Goal: Task Accomplishment & Management: Use online tool/utility

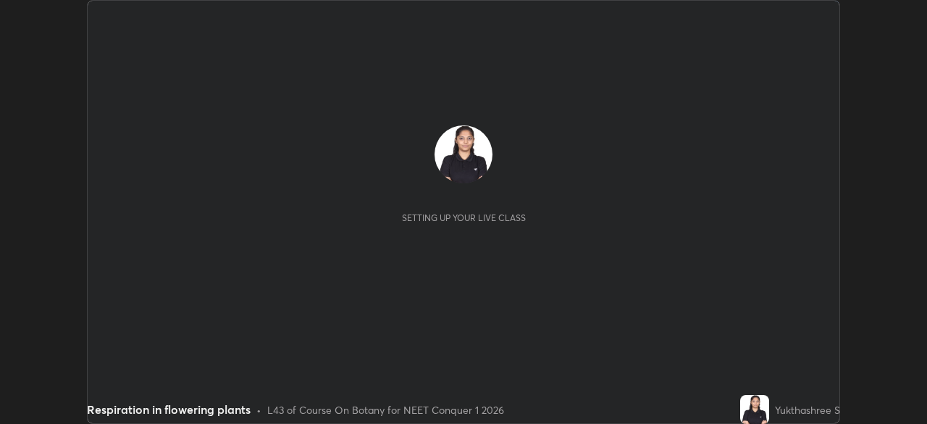
scroll to position [424, 926]
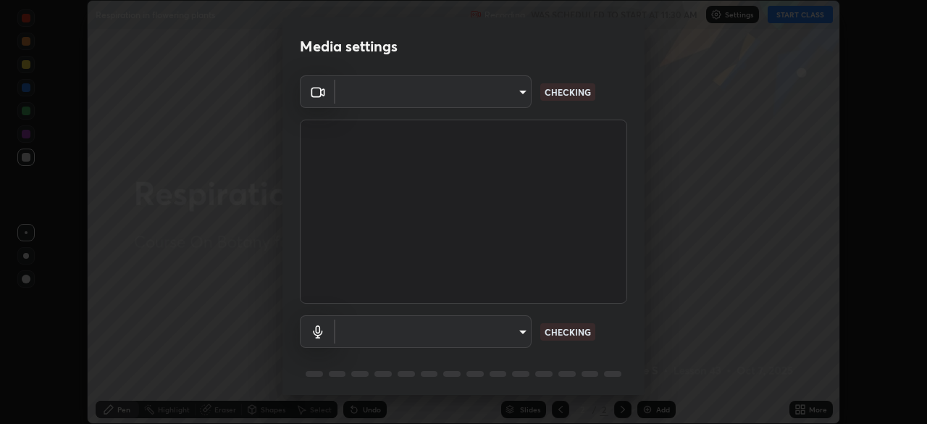
type input "f980875124209cf85bbf3f3452d6382f644449d4b80ed3042153ab235f4cb748"
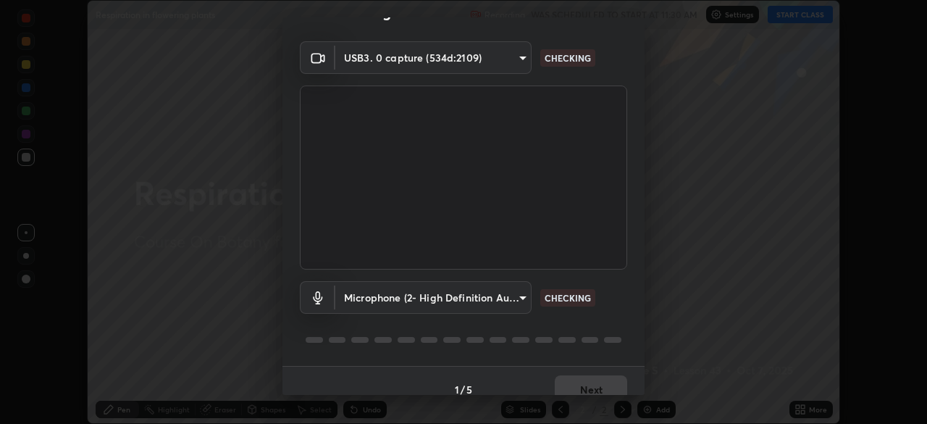
scroll to position [32, 0]
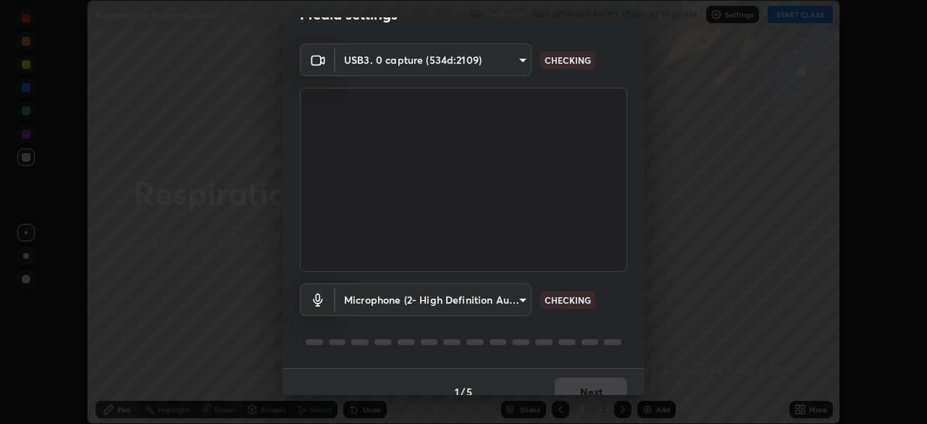
click at [487, 301] on body "Erase all Respiration in flowering plants Recording WAS SCHEDULED TO START AT 1…" at bounding box center [463, 212] width 927 height 424
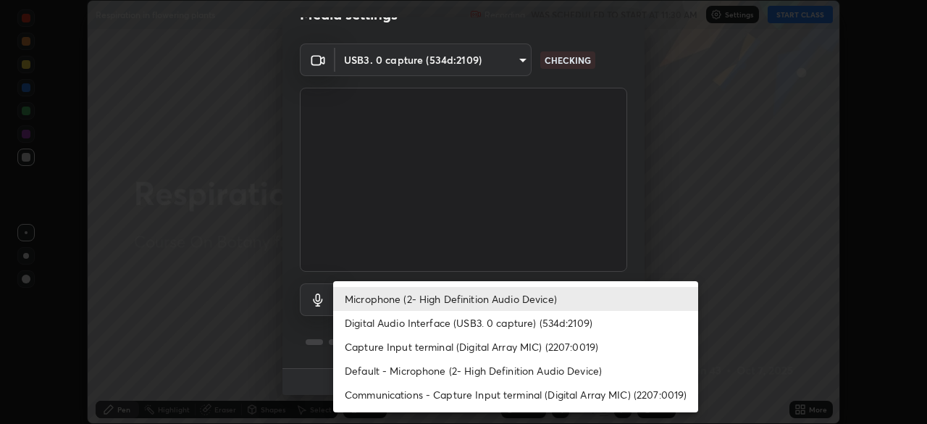
click at [474, 316] on li "Digital Audio Interface (USB3. 0 capture) (534d:2109)" at bounding box center [515, 323] width 365 height 24
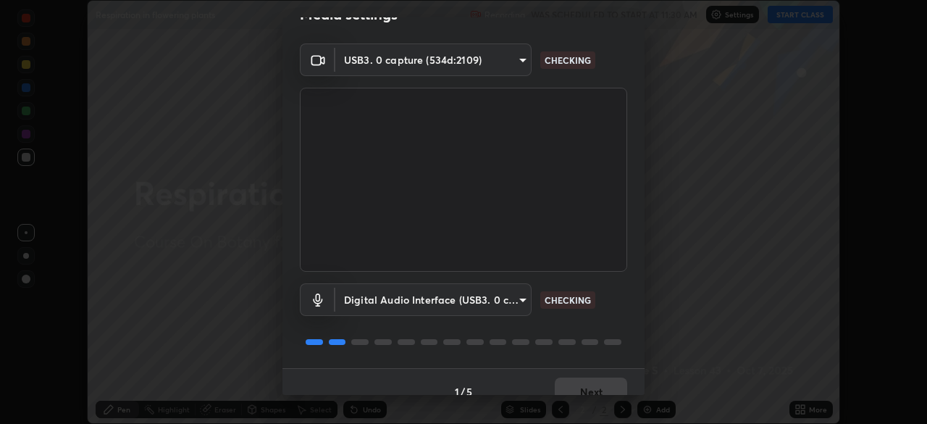
click at [476, 298] on body "Erase all Respiration in flowering plants Recording WAS SCHEDULED TO START AT 1…" at bounding box center [463, 212] width 927 height 424
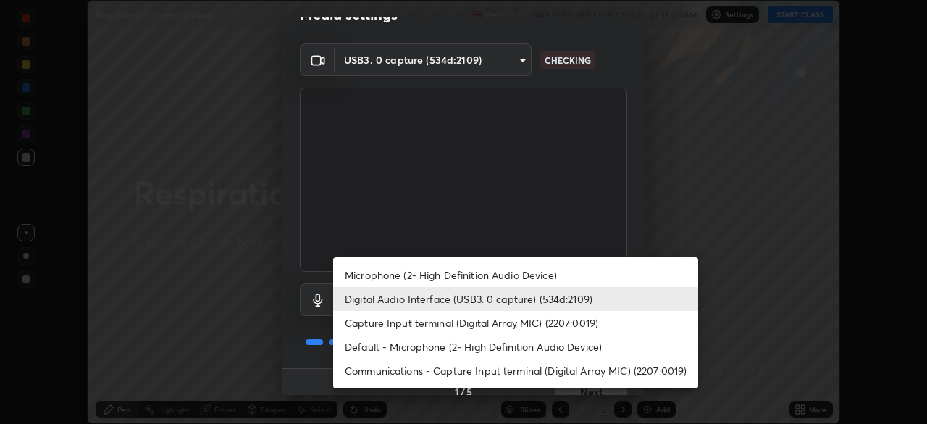
click at [478, 277] on li "Microphone (2- High Definition Audio Device)" at bounding box center [515, 275] width 365 height 24
type input "5fa097388a4fcdee07a10247f1d425762d8a7ac056759a89de49364f83e6b3d5"
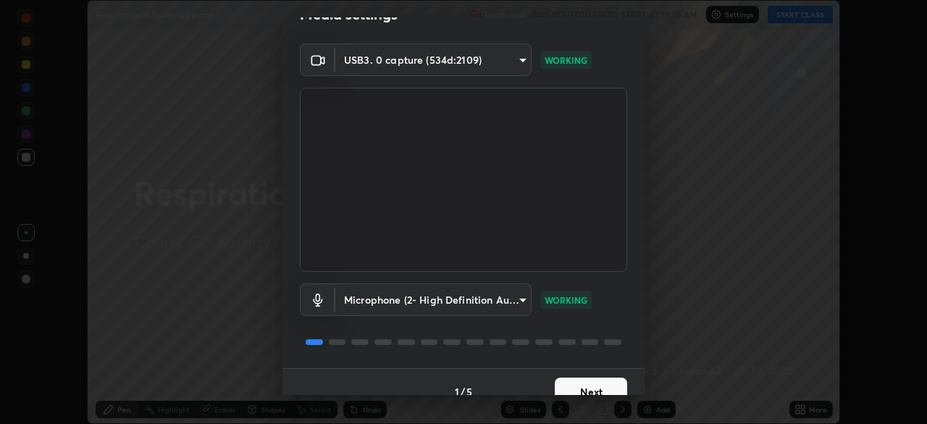
click at [586, 392] on button "Next" at bounding box center [591, 391] width 72 height 29
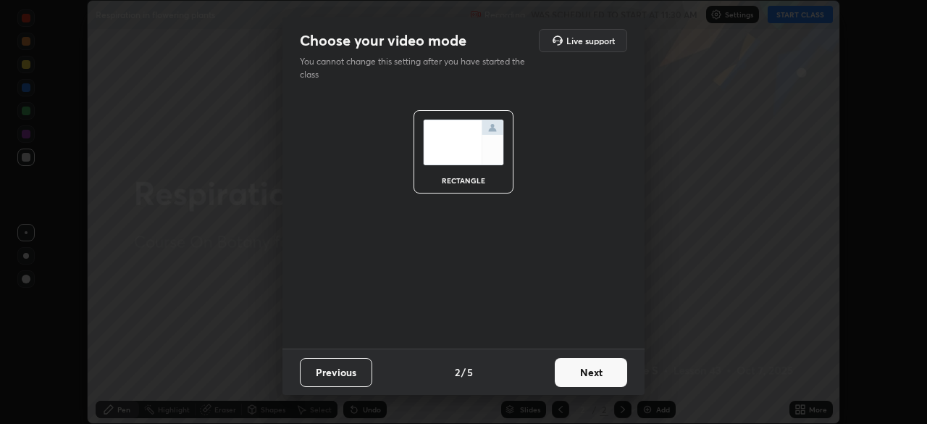
click at [591, 385] on button "Next" at bounding box center [591, 372] width 72 height 29
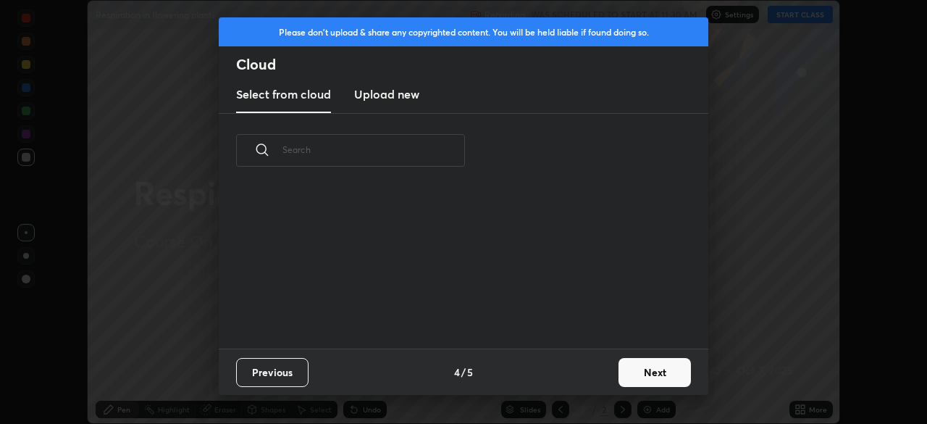
click at [629, 376] on button "Next" at bounding box center [654, 372] width 72 height 29
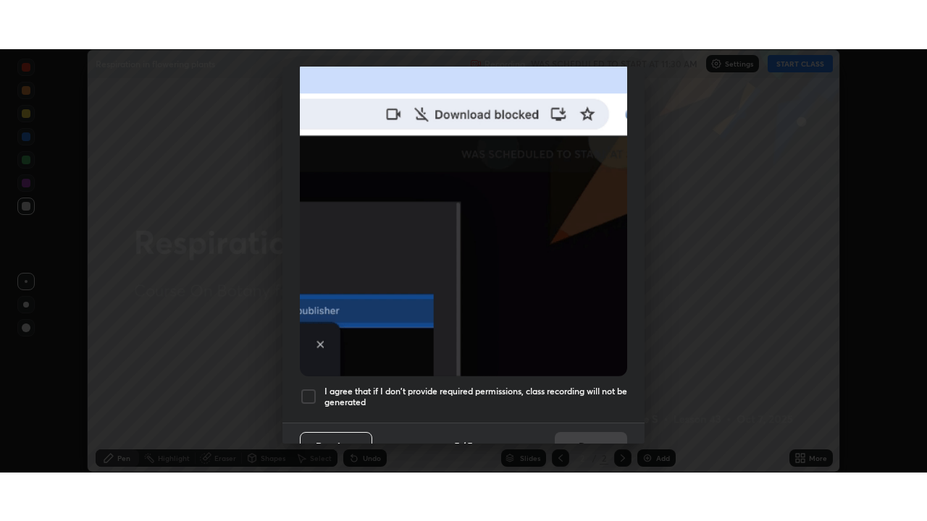
scroll to position [347, 0]
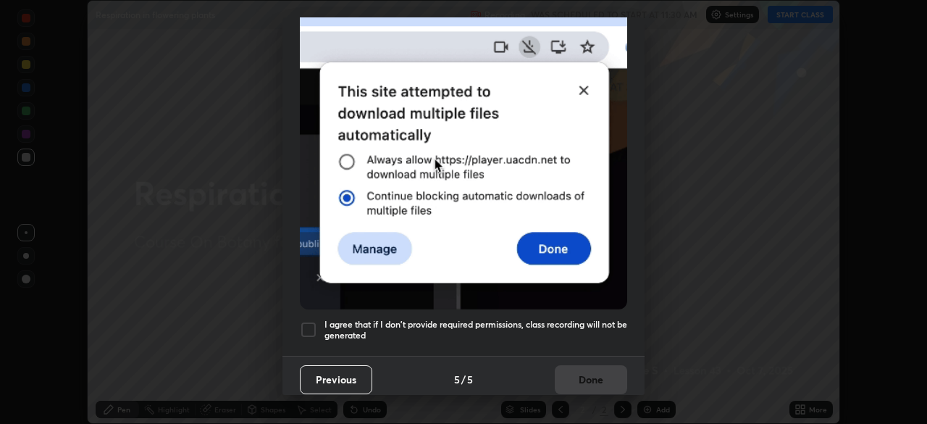
click at [306, 327] on div at bounding box center [308, 329] width 17 height 17
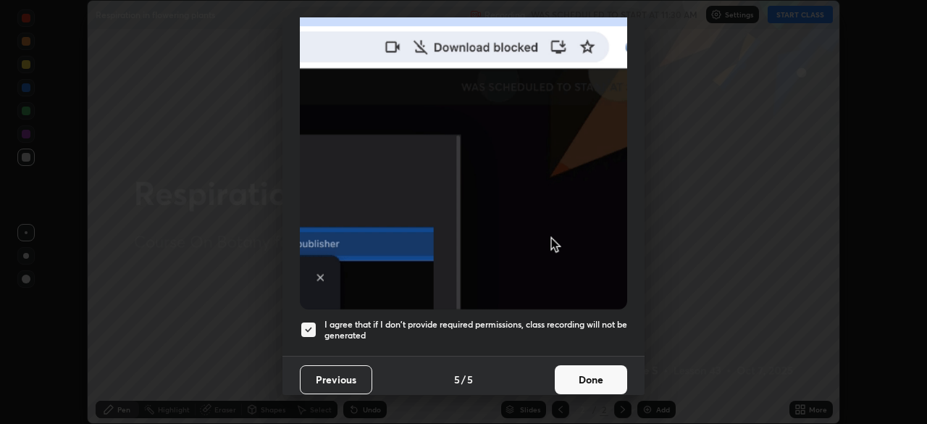
click at [582, 365] on button "Done" at bounding box center [591, 379] width 72 height 29
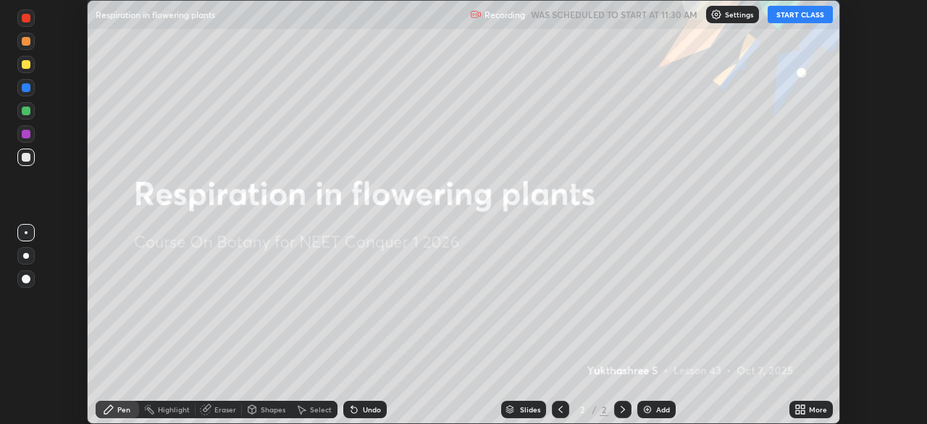
click at [799, 15] on button "START CLASS" at bounding box center [800, 14] width 65 height 17
click at [820, 410] on div "More" at bounding box center [818, 409] width 18 height 7
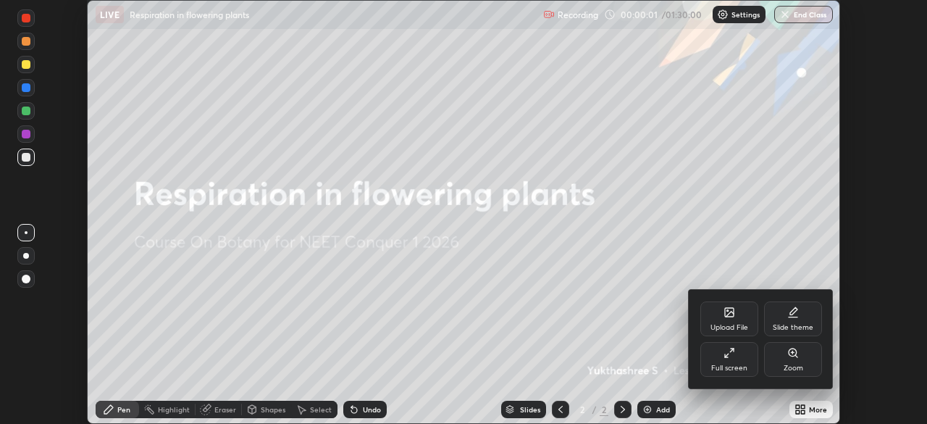
click at [731, 356] on icon at bounding box center [729, 353] width 12 height 12
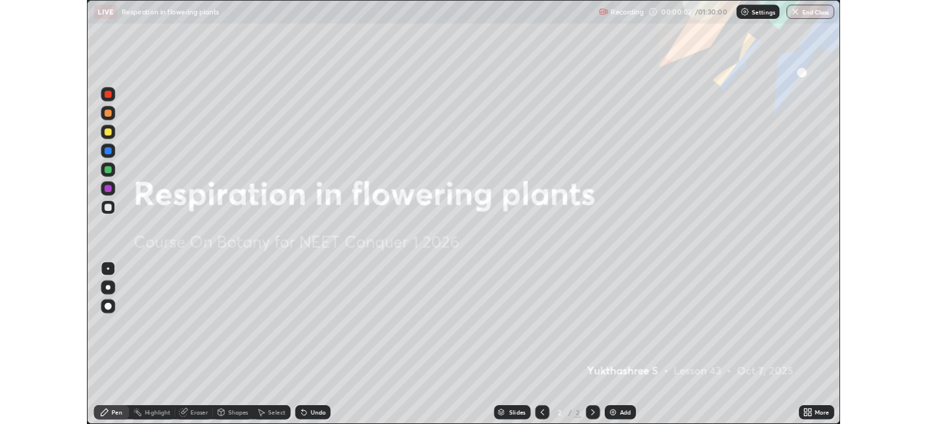
scroll to position [521, 927]
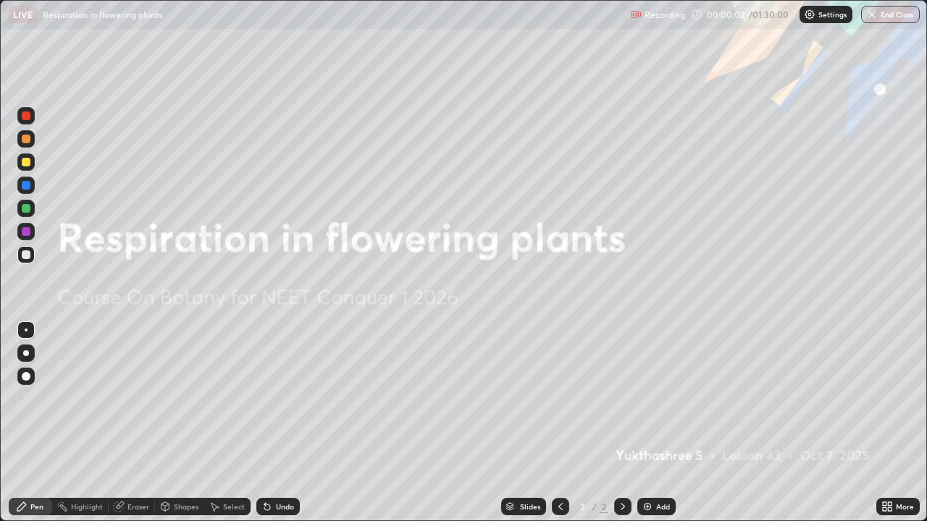
click at [904, 423] on div "More" at bounding box center [905, 506] width 18 height 7
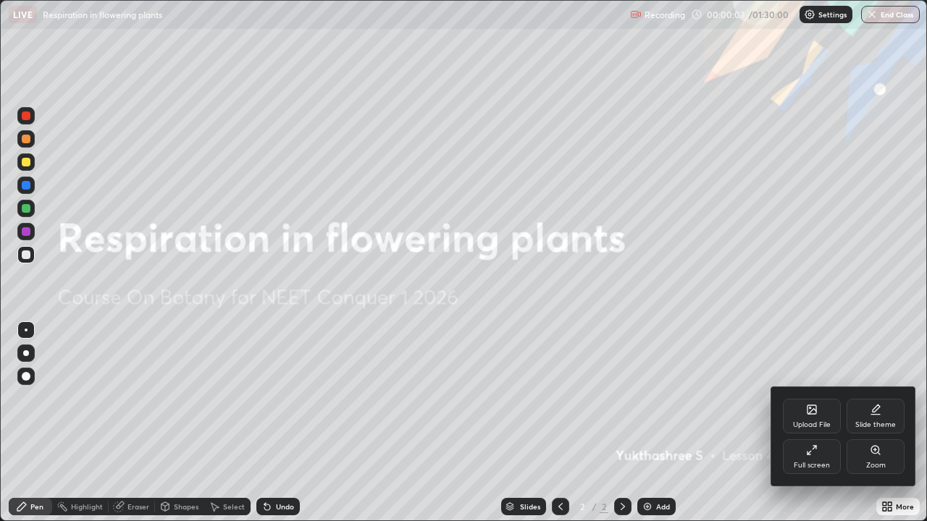
click at [888, 421] on div "Slide theme" at bounding box center [875, 424] width 41 height 7
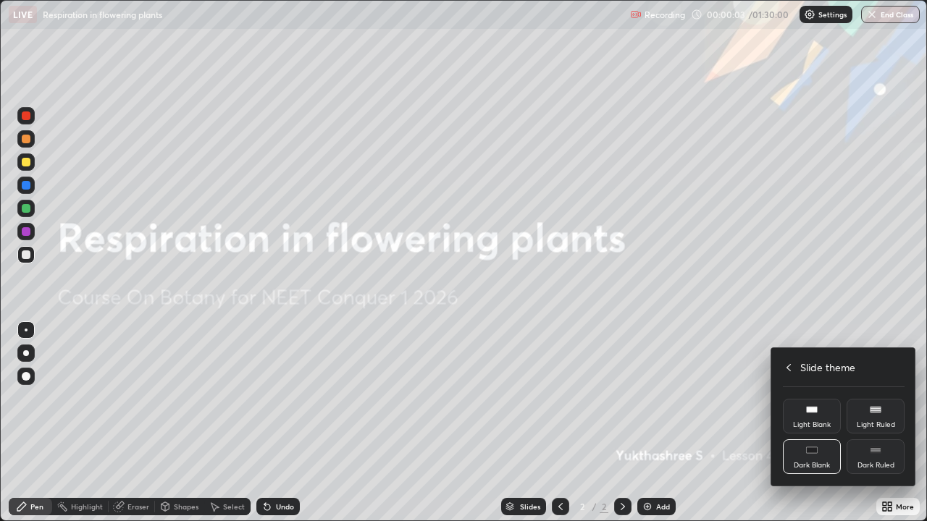
click at [885, 423] on div "Dark Ruled" at bounding box center [875, 465] width 37 height 7
click at [710, 423] on div at bounding box center [463, 260] width 927 height 521
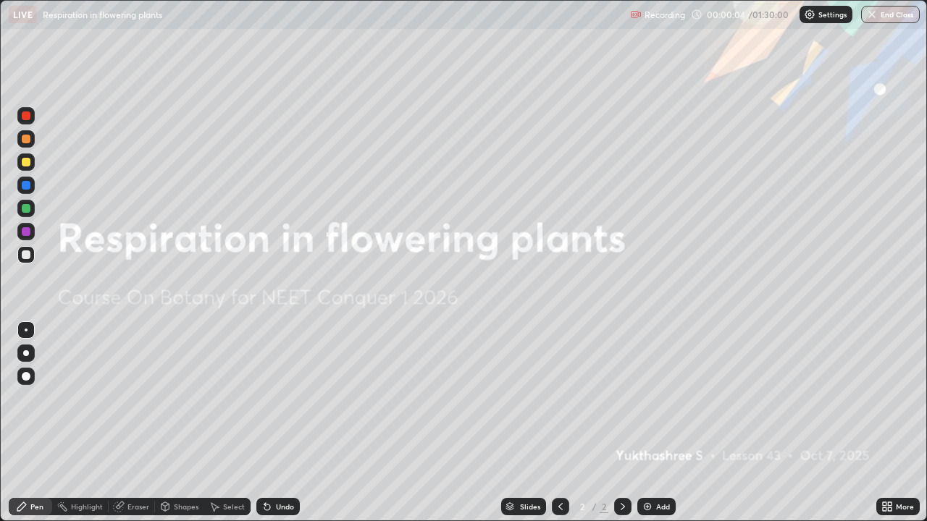
click at [656, 423] on div "Add" at bounding box center [663, 506] width 14 height 7
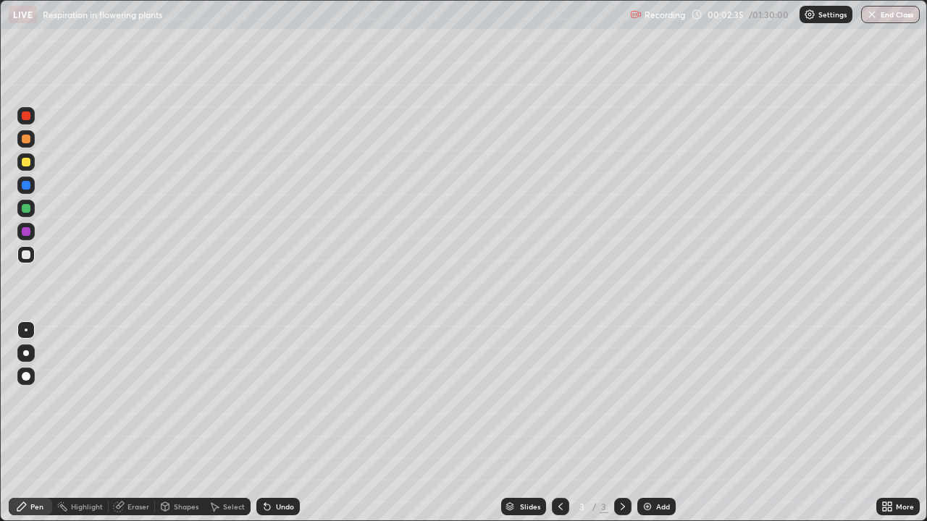
click at [20, 145] on div at bounding box center [25, 138] width 17 height 17
click at [280, 423] on div "Undo" at bounding box center [277, 506] width 43 height 17
click at [282, 423] on div "Undo" at bounding box center [285, 506] width 18 height 7
click at [277, 423] on div "Undo" at bounding box center [285, 506] width 18 height 7
click at [25, 211] on div at bounding box center [26, 208] width 9 height 9
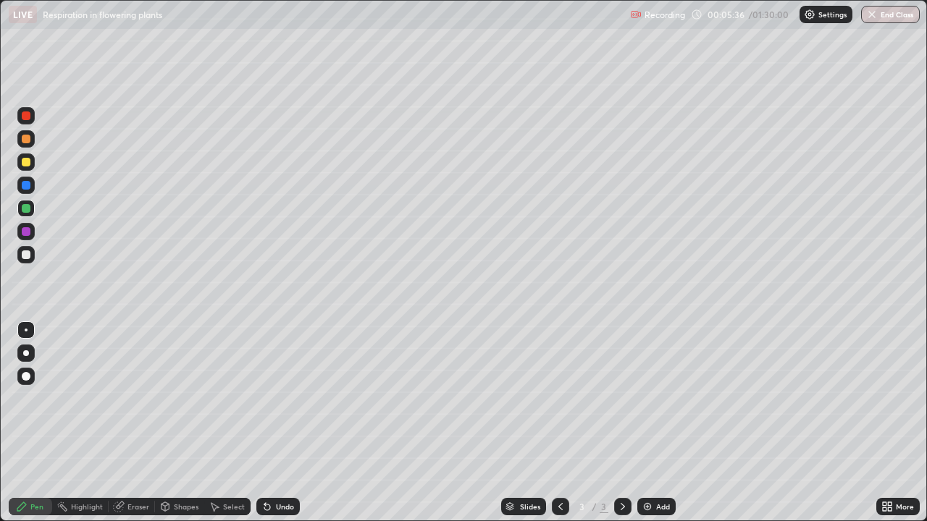
click at [34, 161] on div at bounding box center [25, 162] width 17 height 17
click at [27, 206] on div at bounding box center [26, 208] width 9 height 9
click at [88, 423] on div "Highlight" at bounding box center [87, 506] width 32 height 7
click at [125, 423] on div "Eraser" at bounding box center [132, 506] width 46 height 17
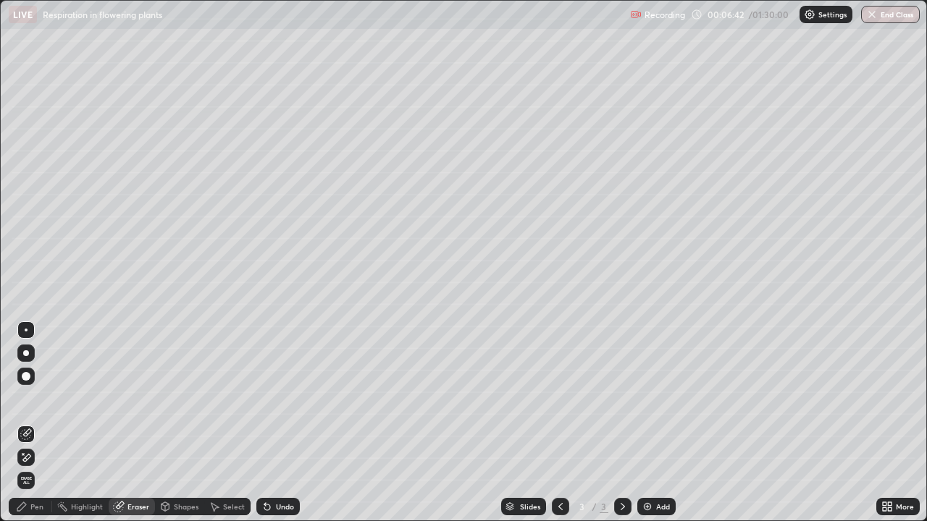
click at [24, 423] on icon at bounding box center [26, 458] width 12 height 12
click at [28, 423] on div "Pen" at bounding box center [30, 506] width 43 height 17
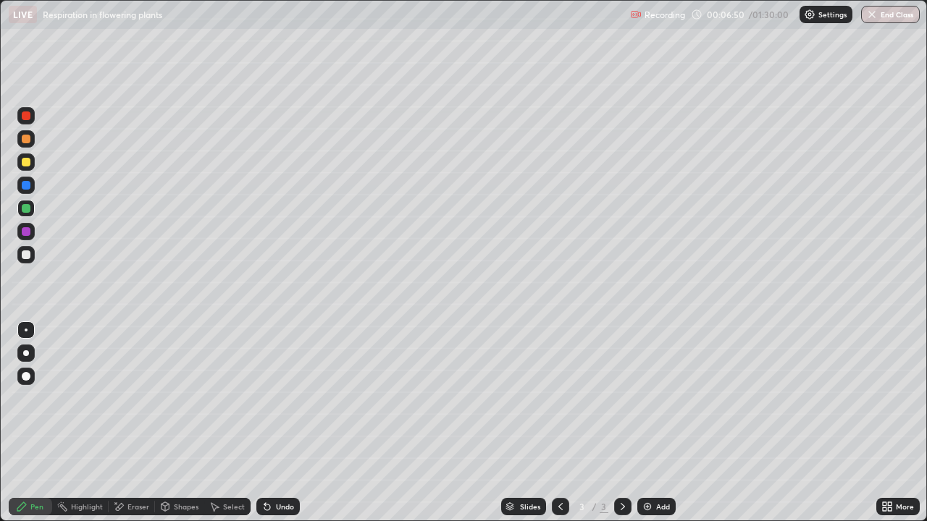
click at [27, 162] on div at bounding box center [26, 162] width 9 height 9
click at [26, 214] on div at bounding box center [25, 208] width 17 height 17
click at [283, 423] on div "Undo" at bounding box center [285, 506] width 18 height 7
click at [282, 423] on div "Undo" at bounding box center [285, 506] width 18 height 7
click at [26, 163] on div at bounding box center [26, 162] width 9 height 9
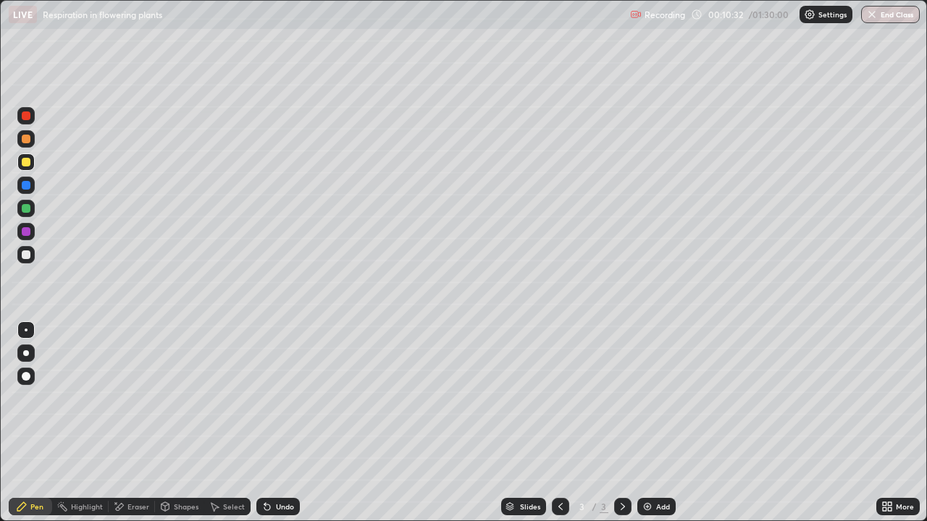
click at [281, 423] on div "Undo" at bounding box center [277, 506] width 43 height 17
click at [652, 423] on img at bounding box center [648, 507] width 12 height 12
click at [22, 263] on div at bounding box center [25, 254] width 17 height 17
click at [22, 256] on div at bounding box center [26, 255] width 9 height 9
click at [27, 139] on div at bounding box center [26, 139] width 9 height 9
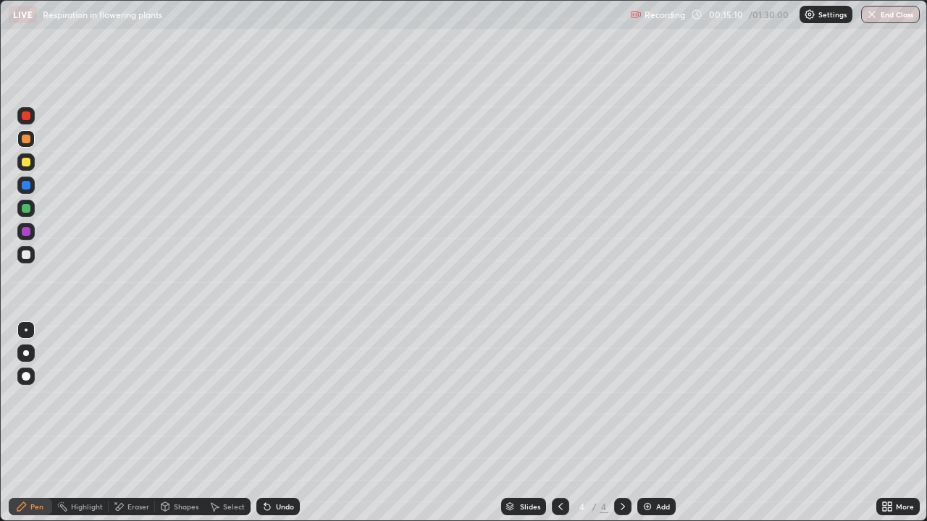
click at [276, 423] on div "Undo" at bounding box center [285, 506] width 18 height 7
click at [276, 423] on div "Undo" at bounding box center [277, 506] width 43 height 17
click at [280, 423] on div "Undo" at bounding box center [285, 506] width 18 height 7
click at [283, 423] on div "Undo" at bounding box center [285, 506] width 18 height 7
click at [277, 423] on div "Undo" at bounding box center [285, 506] width 18 height 7
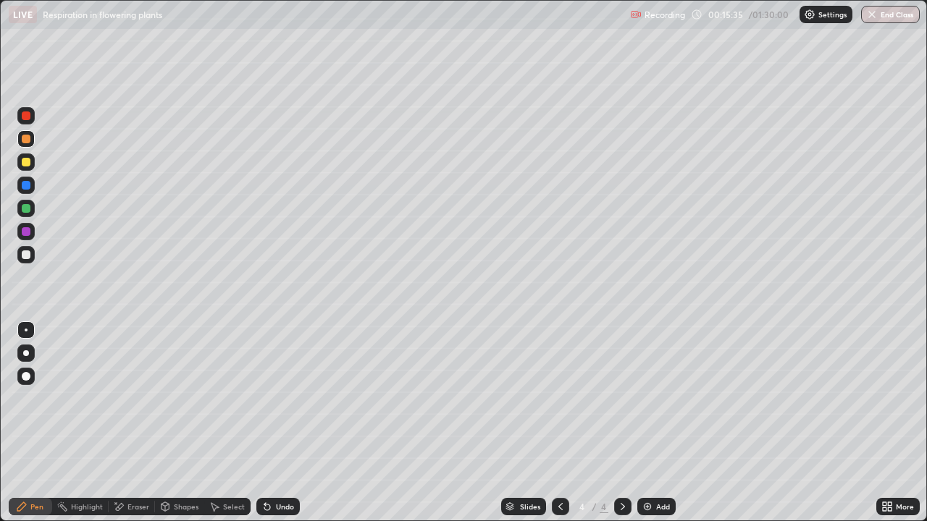
click at [276, 423] on div "Undo" at bounding box center [285, 506] width 18 height 7
click at [271, 423] on div "Undo" at bounding box center [277, 506] width 43 height 17
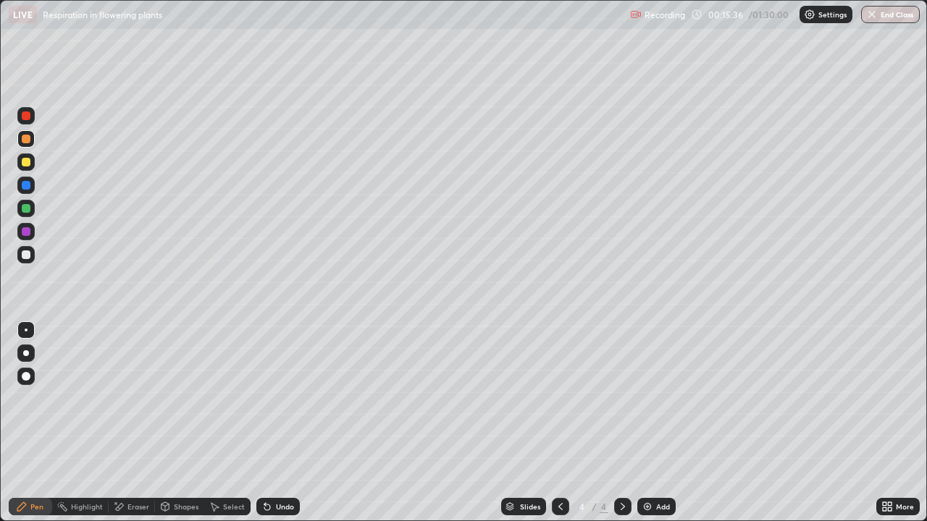
click at [271, 423] on div "Undo" at bounding box center [277, 506] width 43 height 17
click at [276, 423] on div "Undo" at bounding box center [285, 506] width 18 height 7
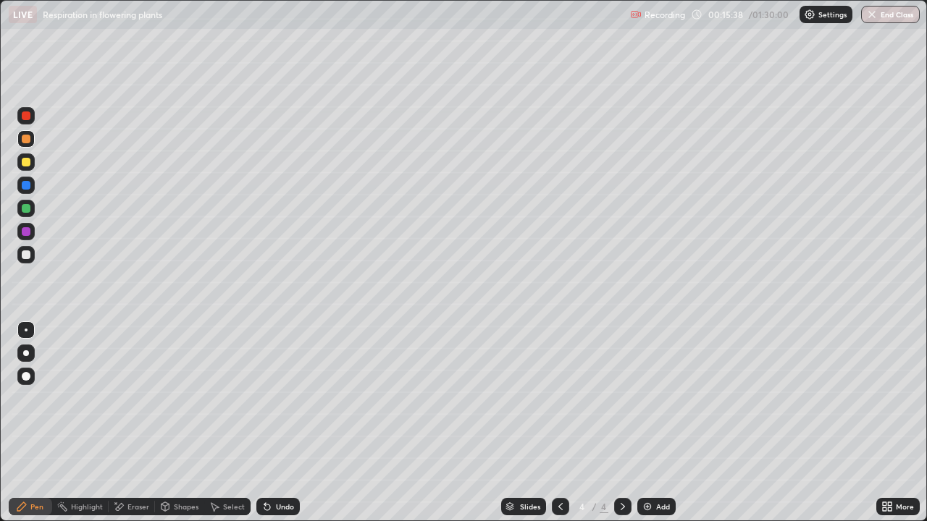
click at [276, 423] on div "Undo" at bounding box center [285, 506] width 18 height 7
click at [275, 423] on div "Undo" at bounding box center [277, 506] width 43 height 17
click at [25, 163] on div at bounding box center [26, 162] width 9 height 9
click at [26, 185] on div at bounding box center [26, 185] width 9 height 9
click at [25, 209] on div at bounding box center [26, 208] width 9 height 9
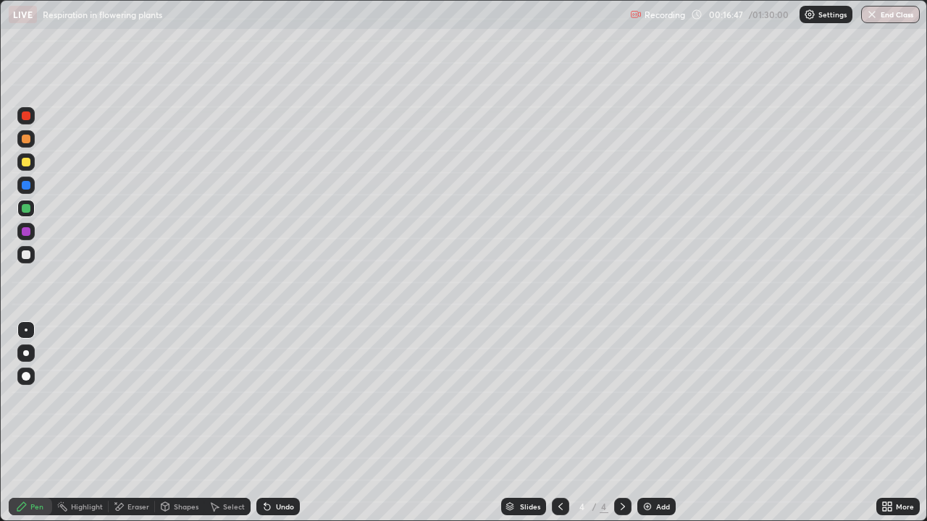
click at [26, 235] on div at bounding box center [26, 231] width 9 height 9
click at [26, 183] on div at bounding box center [26, 185] width 9 height 9
click at [27, 115] on div at bounding box center [26, 116] width 9 height 9
click at [28, 211] on div at bounding box center [26, 208] width 9 height 9
click at [26, 184] on div at bounding box center [26, 185] width 9 height 9
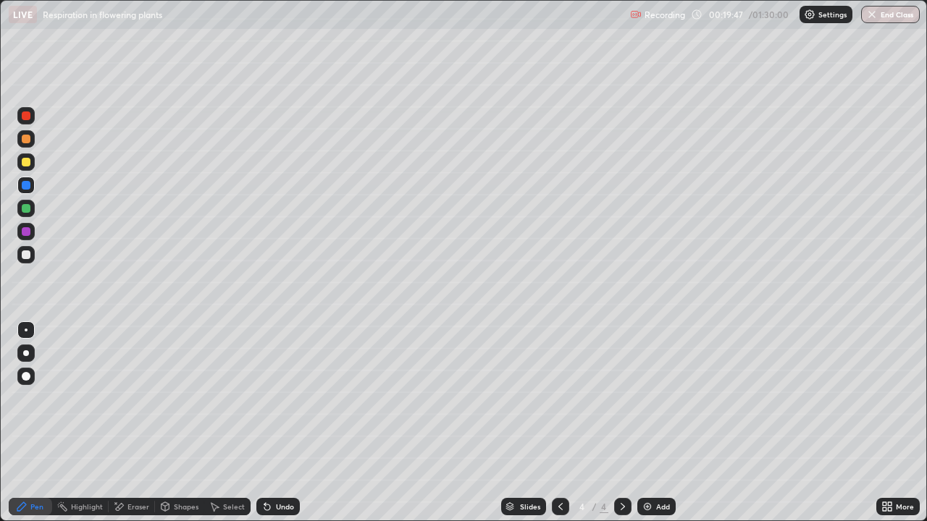
click at [271, 423] on div "Undo" at bounding box center [277, 506] width 43 height 17
click at [273, 423] on div "Undo" at bounding box center [277, 506] width 43 height 17
click at [285, 423] on div "Undo" at bounding box center [277, 506] width 43 height 17
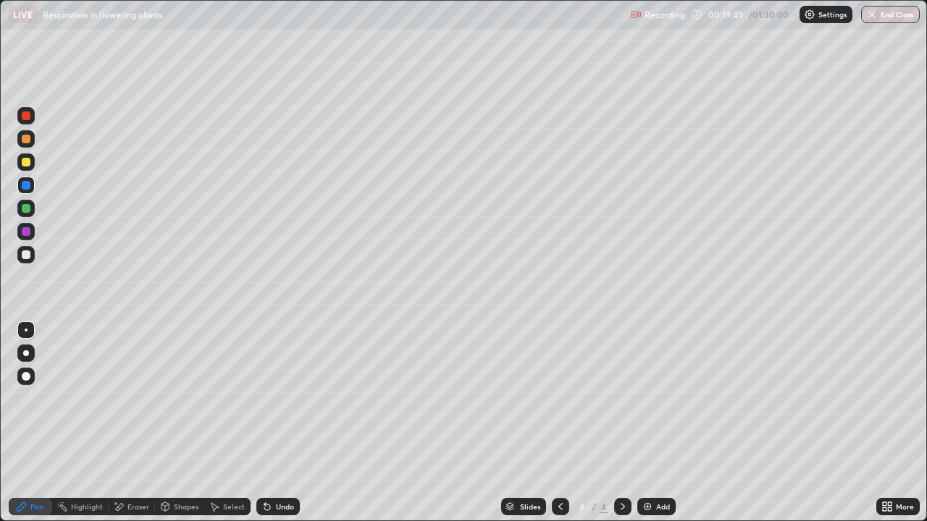
click at [285, 423] on div "Undo" at bounding box center [277, 506] width 43 height 17
click at [282, 423] on div "Undo" at bounding box center [285, 506] width 18 height 7
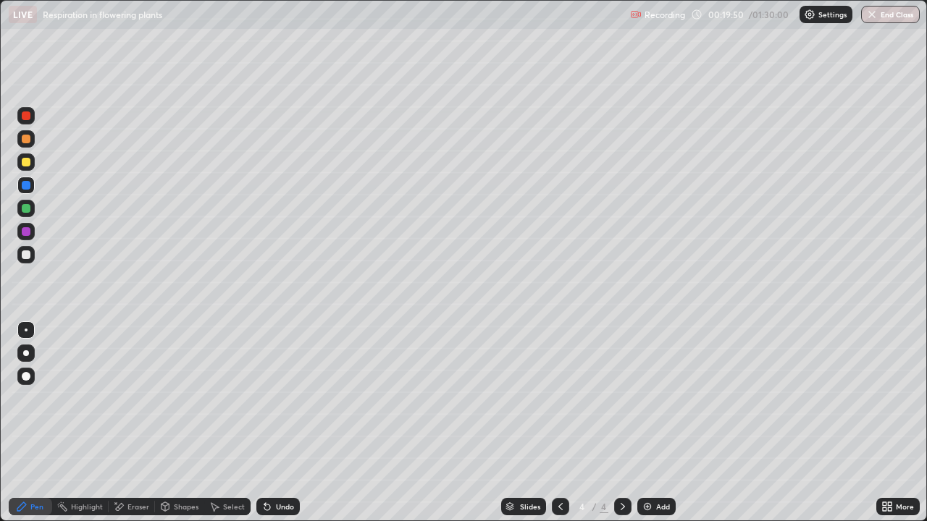
click at [282, 423] on div "Undo" at bounding box center [285, 506] width 18 height 7
click at [281, 423] on div "Undo" at bounding box center [285, 506] width 18 height 7
click at [286, 423] on div "Undo" at bounding box center [285, 506] width 18 height 7
click at [282, 423] on div "Undo" at bounding box center [285, 506] width 18 height 7
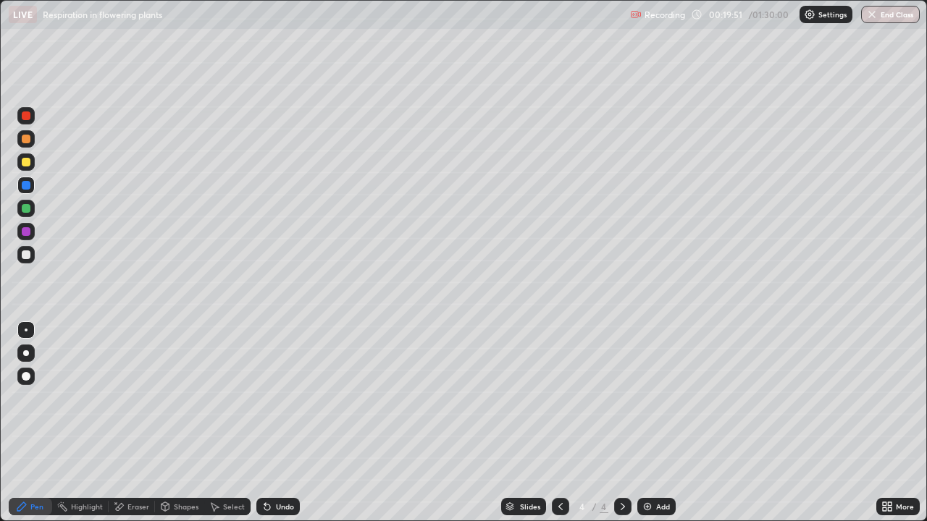
click at [282, 423] on div "Undo" at bounding box center [285, 506] width 18 height 7
click at [285, 423] on div "Undo" at bounding box center [285, 506] width 18 height 7
click at [287, 423] on div "Undo" at bounding box center [277, 506] width 43 height 17
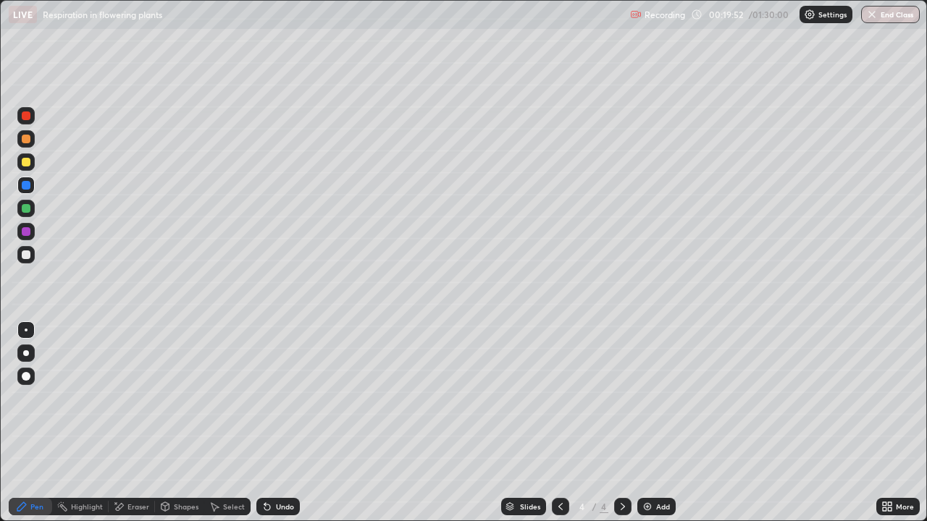
click at [287, 423] on div "Undo" at bounding box center [277, 506] width 43 height 17
click at [285, 423] on div "Undo" at bounding box center [285, 506] width 18 height 7
click at [282, 423] on div "Undo" at bounding box center [277, 506] width 43 height 17
click at [278, 423] on div "Undo" at bounding box center [285, 506] width 18 height 7
click at [276, 423] on div "Undo" at bounding box center [277, 506] width 43 height 17
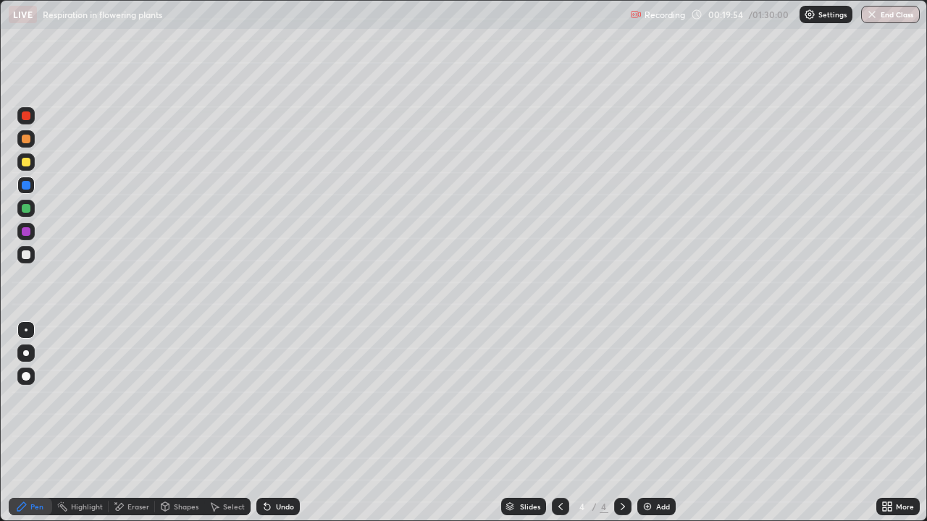
click at [270, 423] on div "Undo" at bounding box center [277, 506] width 43 height 17
click at [32, 207] on div at bounding box center [25, 208] width 17 height 17
click at [276, 423] on div "Undo" at bounding box center [285, 506] width 18 height 7
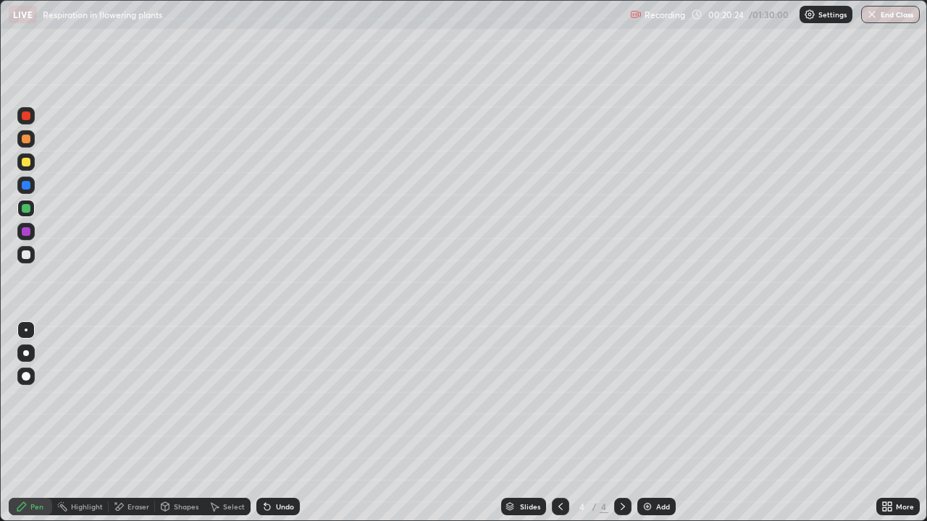
click at [277, 423] on div "Undo" at bounding box center [285, 506] width 18 height 7
click at [273, 423] on div "Undo" at bounding box center [277, 506] width 43 height 17
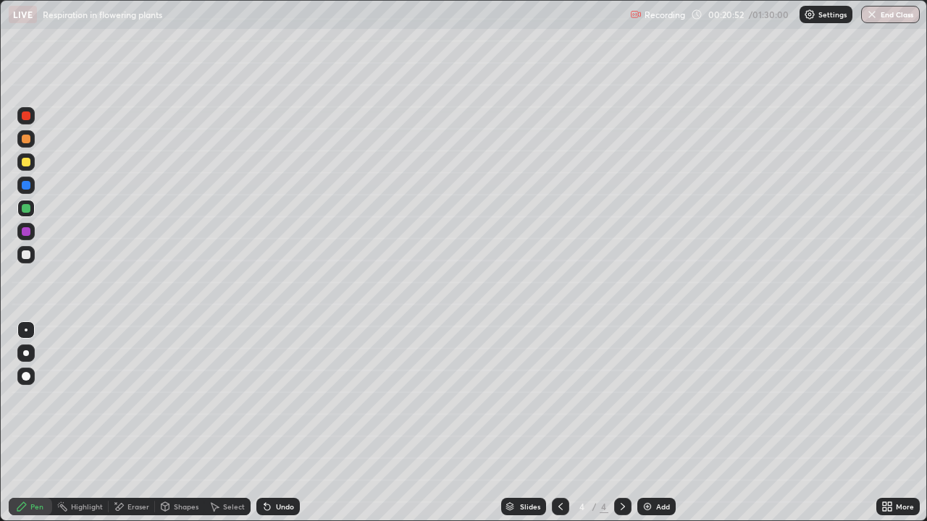
click at [24, 110] on div at bounding box center [25, 115] width 17 height 17
click at [25, 208] on div at bounding box center [26, 208] width 9 height 9
click at [33, 252] on div at bounding box center [25, 254] width 17 height 17
click at [25, 185] on div at bounding box center [26, 185] width 9 height 9
click at [28, 207] on div at bounding box center [26, 208] width 9 height 9
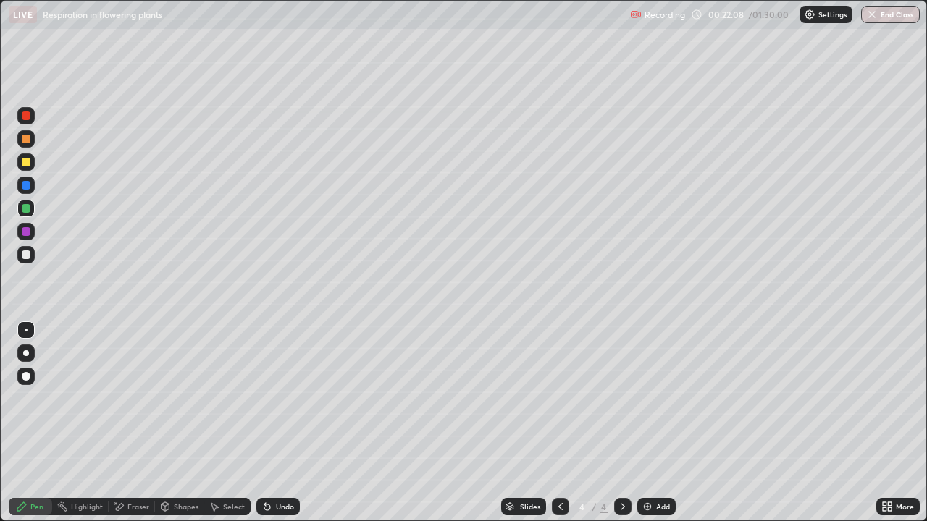
click at [30, 117] on div at bounding box center [26, 116] width 9 height 9
click at [25, 228] on div at bounding box center [26, 231] width 9 height 9
click at [130, 423] on div "Eraser" at bounding box center [138, 506] width 22 height 7
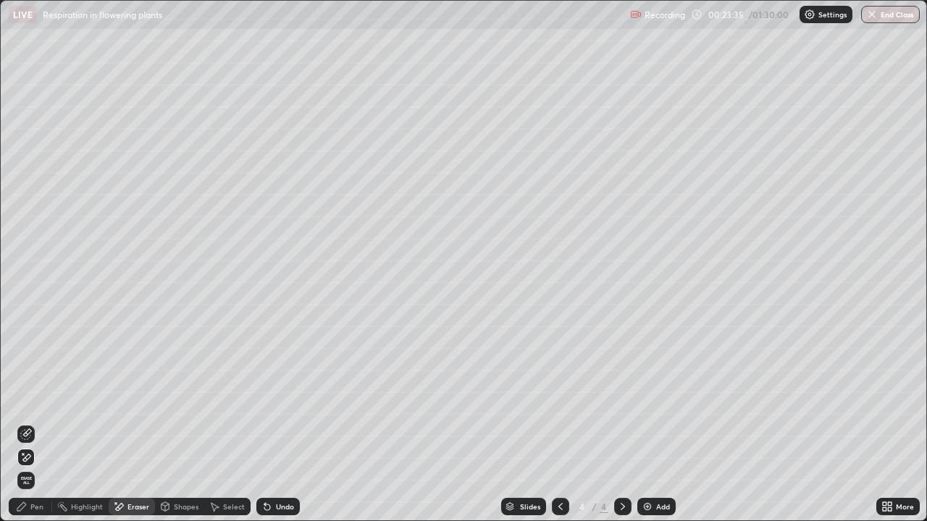
click at [32, 423] on div "Pen" at bounding box center [36, 506] width 13 height 7
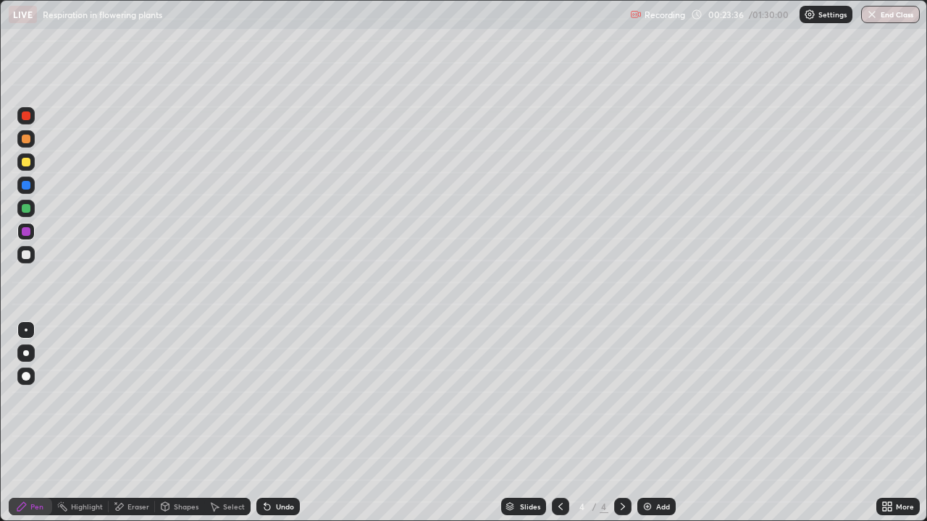
click at [30, 248] on div at bounding box center [25, 254] width 17 height 17
click at [25, 118] on div at bounding box center [26, 116] width 9 height 9
click at [25, 225] on div at bounding box center [25, 231] width 17 height 17
click at [25, 115] on div at bounding box center [26, 116] width 9 height 9
click at [29, 164] on div at bounding box center [26, 162] width 9 height 9
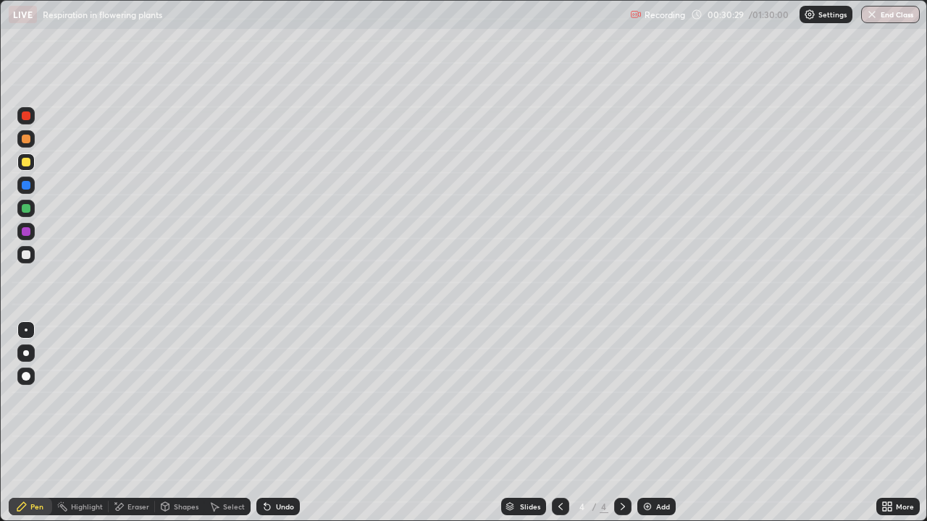
click at [650, 423] on img at bounding box center [648, 507] width 12 height 12
click at [24, 256] on div at bounding box center [26, 255] width 9 height 9
click at [22, 253] on div at bounding box center [26, 255] width 9 height 9
click at [34, 159] on div at bounding box center [25, 162] width 17 height 17
click at [24, 211] on div at bounding box center [26, 208] width 9 height 9
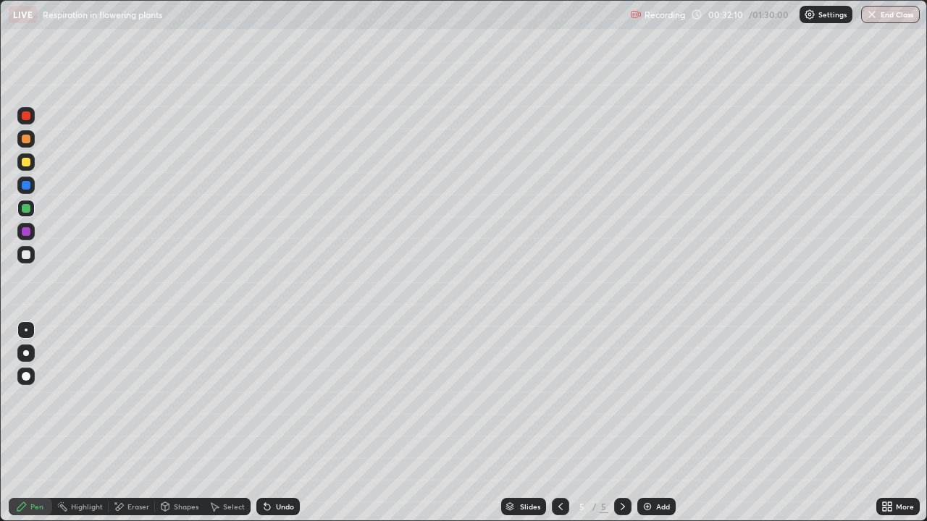
click at [28, 161] on div at bounding box center [26, 162] width 9 height 9
click at [285, 423] on div "Undo" at bounding box center [285, 506] width 18 height 7
click at [284, 423] on div "Undo" at bounding box center [285, 506] width 18 height 7
click at [288, 423] on div "Undo" at bounding box center [285, 506] width 18 height 7
click at [124, 423] on div "Eraser" at bounding box center [132, 506] width 46 height 17
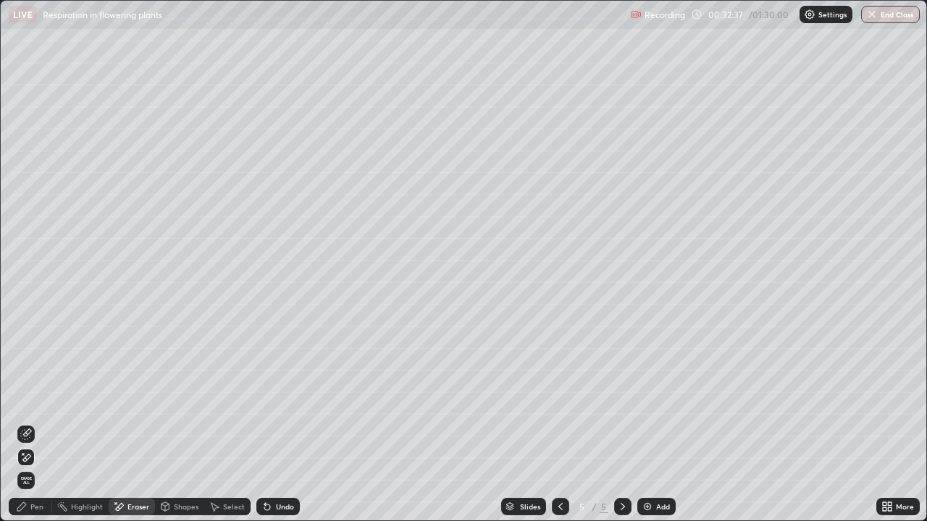
click at [25, 423] on icon at bounding box center [22, 507] width 12 height 12
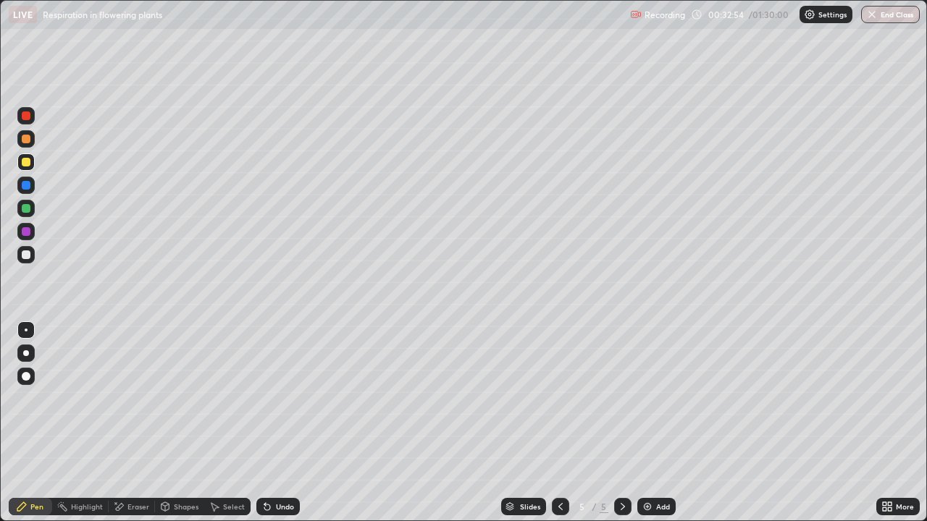
click at [30, 182] on div at bounding box center [26, 185] width 9 height 9
click at [27, 209] on div at bounding box center [26, 208] width 9 height 9
click at [290, 423] on div "Undo" at bounding box center [277, 506] width 43 height 17
click at [277, 423] on div "Undo" at bounding box center [285, 506] width 18 height 7
click at [29, 163] on div at bounding box center [26, 162] width 9 height 9
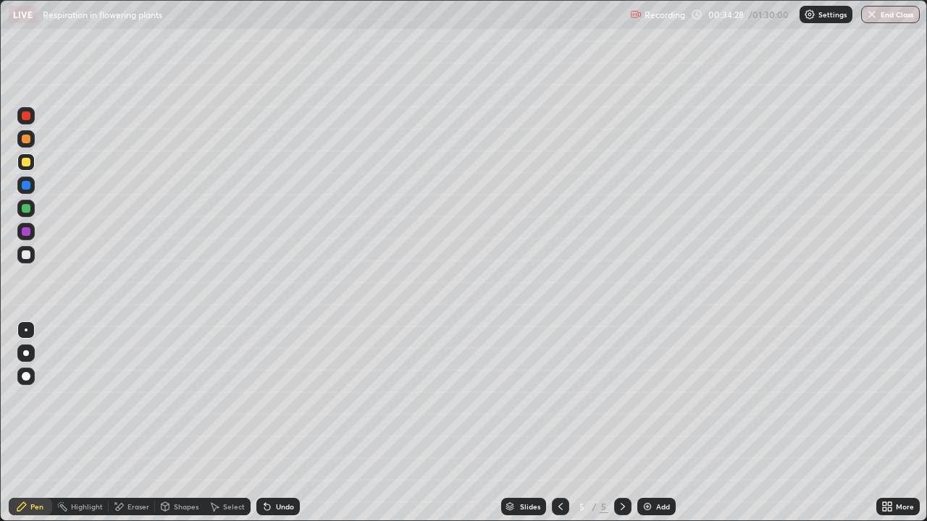
click at [25, 185] on div at bounding box center [26, 185] width 9 height 9
click at [28, 258] on div at bounding box center [26, 255] width 9 height 9
click at [29, 232] on div at bounding box center [26, 231] width 9 height 9
click at [23, 188] on div at bounding box center [26, 185] width 9 height 9
click at [22, 143] on div at bounding box center [25, 138] width 17 height 17
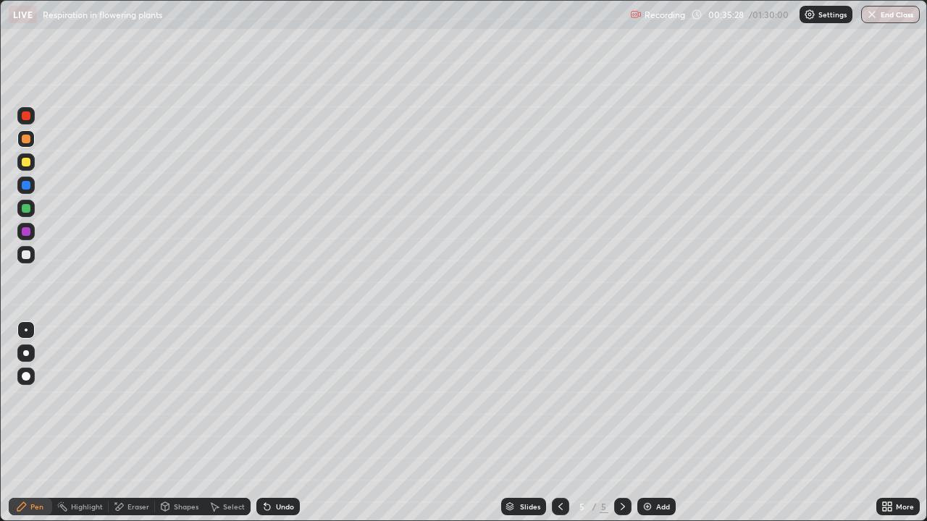
click at [135, 423] on div "Eraser" at bounding box center [138, 506] width 22 height 7
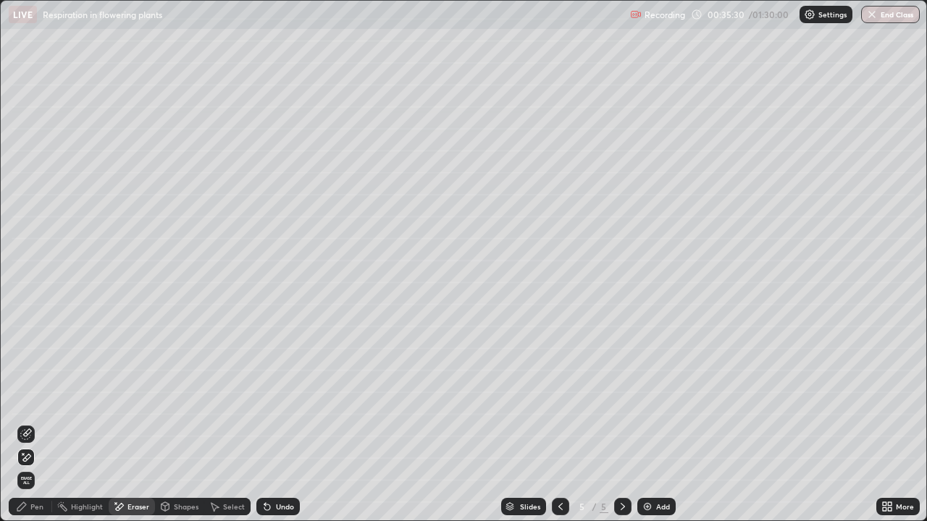
click at [28, 423] on div "Pen" at bounding box center [30, 506] width 43 height 17
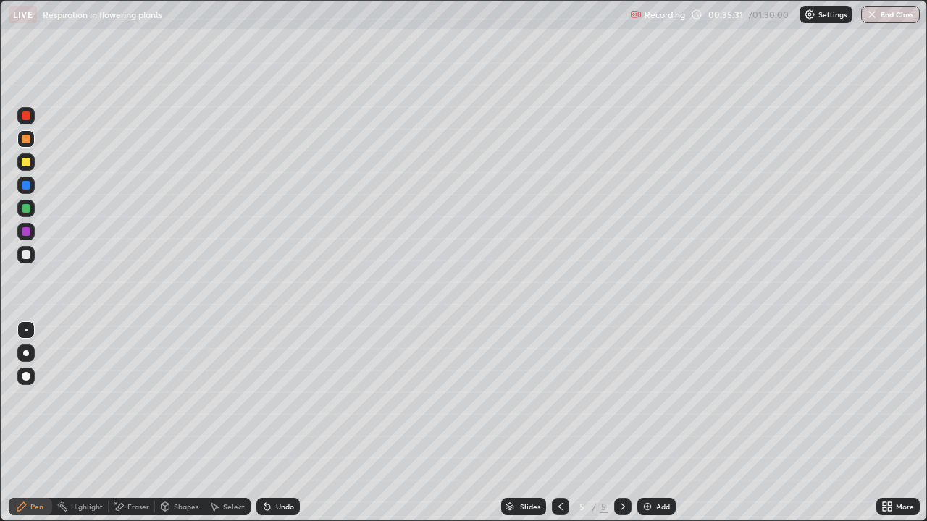
click at [30, 161] on div at bounding box center [26, 162] width 9 height 9
click at [276, 423] on div "Undo" at bounding box center [285, 506] width 18 height 7
click at [28, 139] on div at bounding box center [26, 139] width 9 height 9
click at [29, 255] on div at bounding box center [26, 255] width 9 height 9
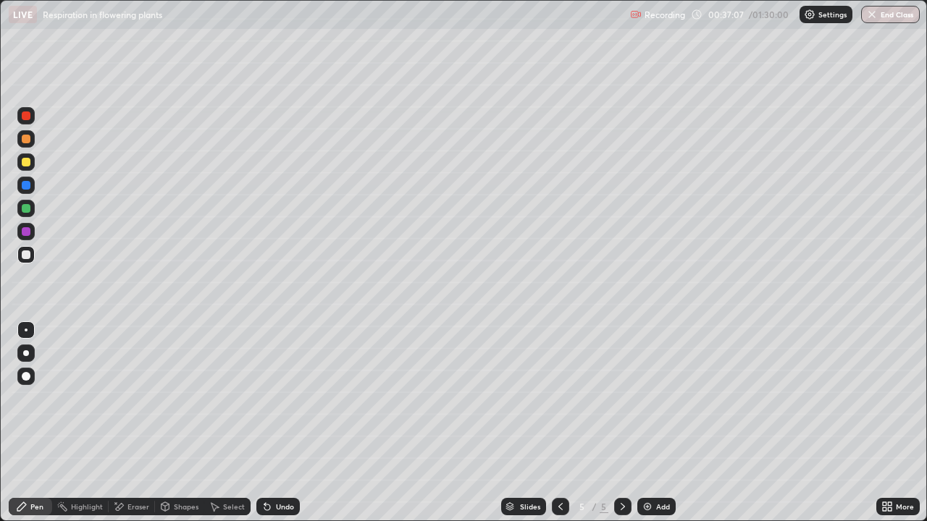
click at [27, 162] on div at bounding box center [26, 162] width 9 height 9
click at [30, 251] on div at bounding box center [25, 254] width 17 height 17
click at [28, 117] on div at bounding box center [26, 116] width 9 height 9
click at [33, 184] on div at bounding box center [25, 185] width 17 height 17
click at [27, 163] on div at bounding box center [26, 162] width 9 height 9
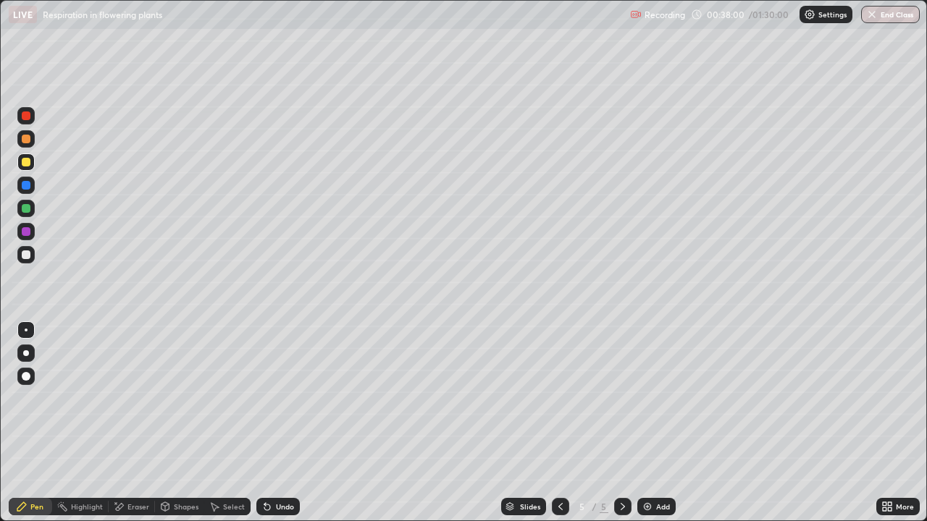
click at [276, 423] on div "Undo" at bounding box center [285, 506] width 18 height 7
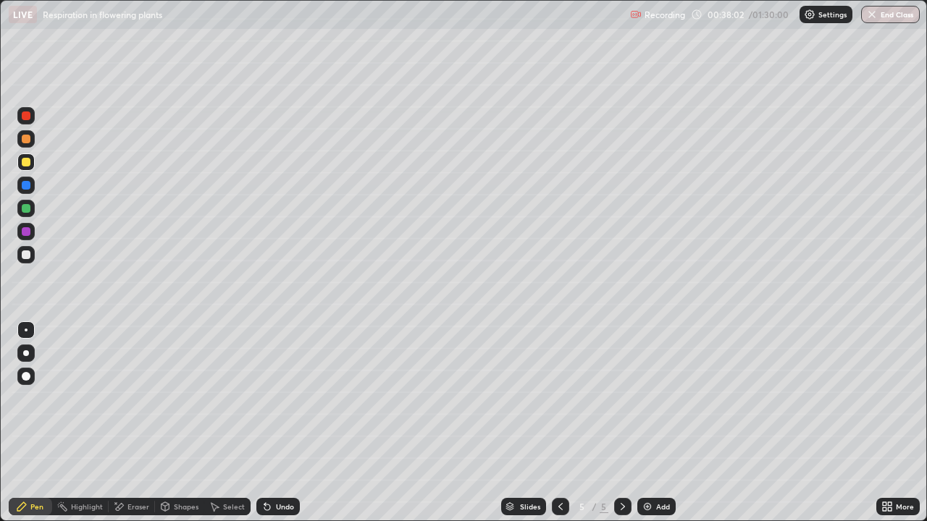
click at [277, 423] on div "Undo" at bounding box center [285, 506] width 18 height 7
click at [276, 423] on div "Undo" at bounding box center [285, 506] width 18 height 7
click at [27, 256] on div at bounding box center [26, 255] width 9 height 9
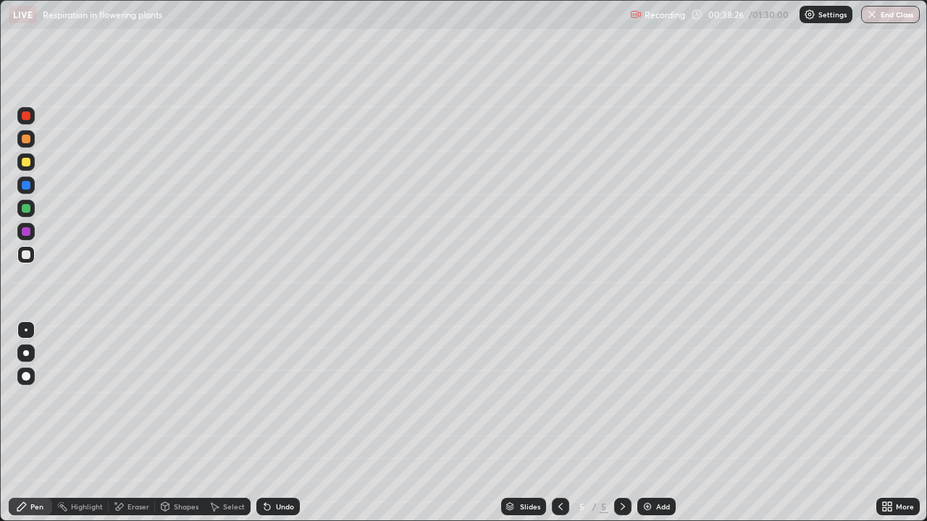
click at [27, 209] on div at bounding box center [26, 208] width 9 height 9
click at [29, 161] on div at bounding box center [26, 162] width 9 height 9
click at [25, 256] on div at bounding box center [26, 255] width 9 height 9
click at [28, 140] on div at bounding box center [26, 139] width 9 height 9
click at [25, 118] on div at bounding box center [26, 116] width 9 height 9
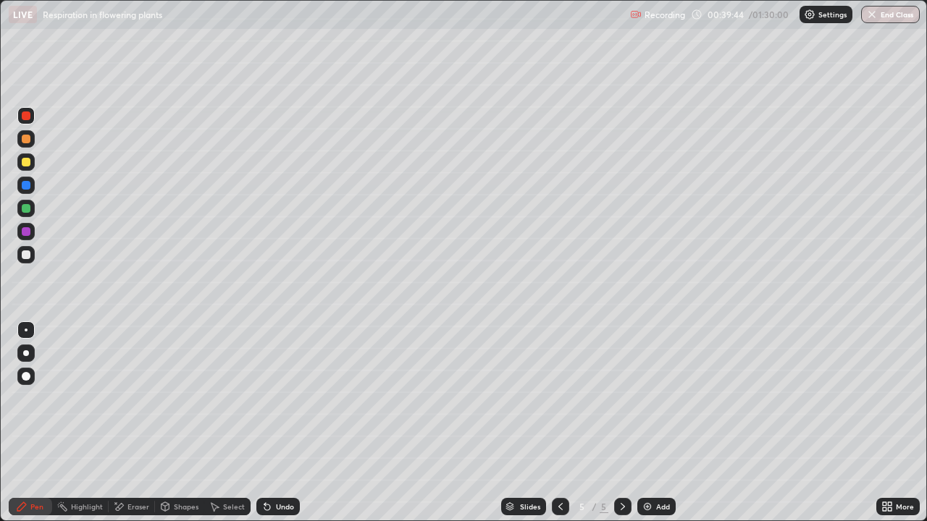
click at [439, 423] on div "Slides 5 / 5 Add" at bounding box center [588, 506] width 576 height 29
click at [451, 423] on div "Slides 5 / 5 Add" at bounding box center [588, 506] width 576 height 29
click at [440, 423] on div "Slides 5 / 5 Add" at bounding box center [588, 506] width 576 height 29
click at [282, 423] on div "Undo" at bounding box center [285, 506] width 18 height 7
click at [288, 423] on div "Undo" at bounding box center [277, 506] width 43 height 17
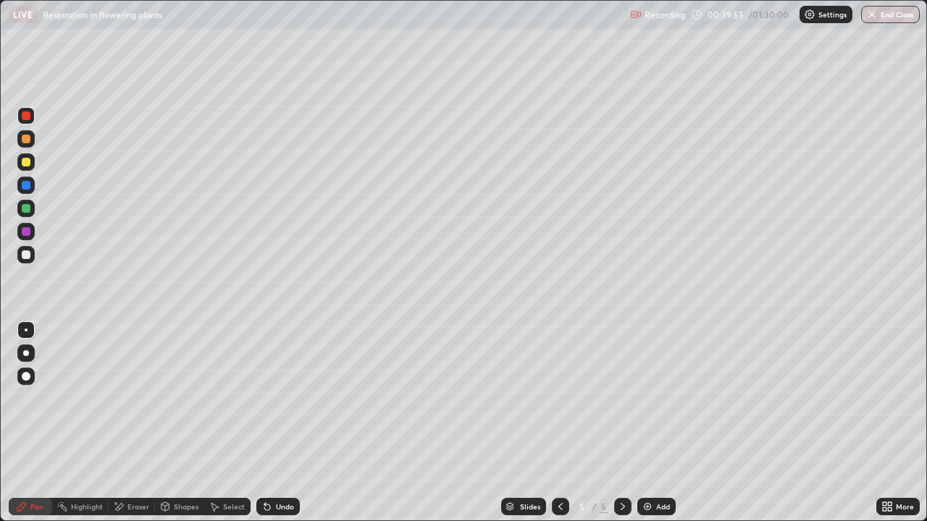
click at [518, 423] on div "Slides 5 / 5 Add" at bounding box center [588, 506] width 576 height 29
click at [281, 423] on div "Undo" at bounding box center [285, 506] width 18 height 7
click at [276, 423] on div "Undo" at bounding box center [285, 506] width 18 height 7
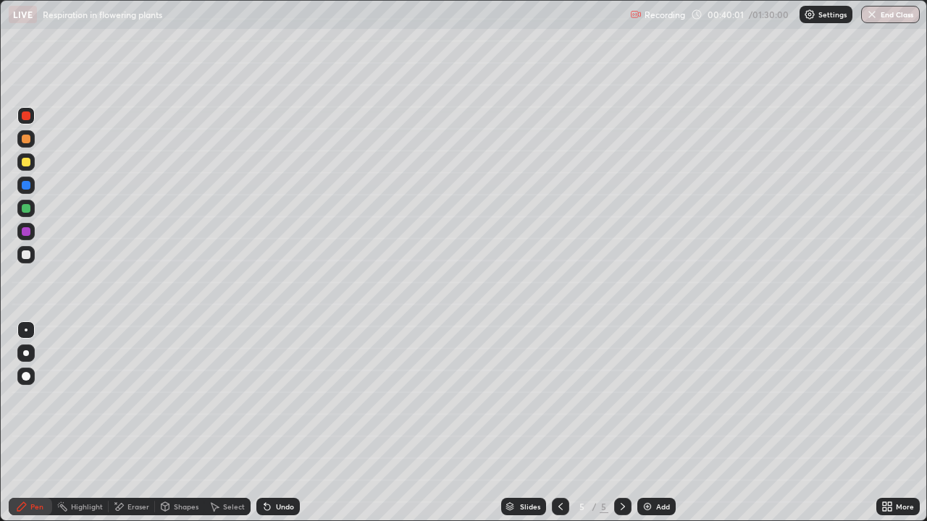
click at [275, 423] on div "Undo" at bounding box center [277, 506] width 43 height 17
click at [280, 423] on div "Undo" at bounding box center [285, 506] width 18 height 7
click at [27, 185] on div at bounding box center [26, 185] width 9 height 9
click at [25, 191] on div at bounding box center [25, 185] width 17 height 17
click at [26, 207] on div at bounding box center [26, 208] width 9 height 9
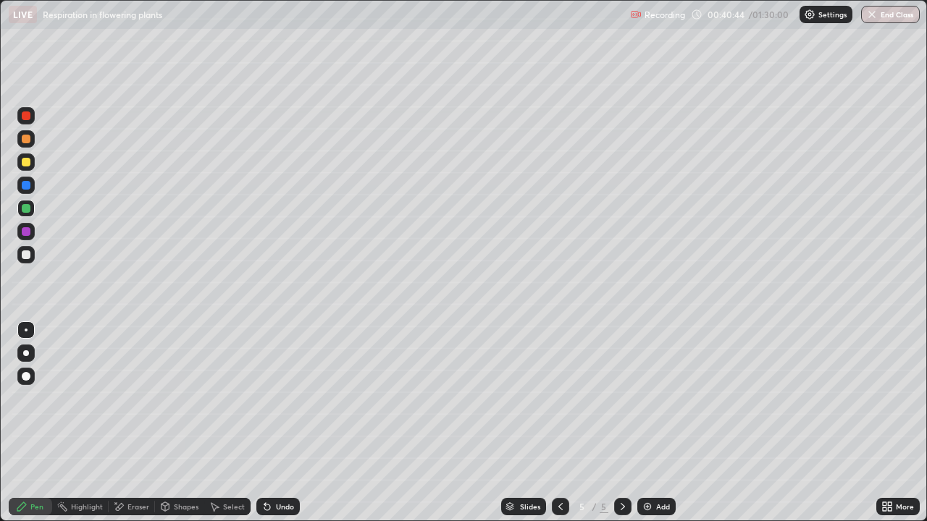
click at [381, 423] on div "Slides 5 / 5 Add" at bounding box center [588, 506] width 576 height 29
click at [282, 423] on div "Undo" at bounding box center [285, 506] width 18 height 7
click at [279, 423] on div "Undo" at bounding box center [285, 506] width 18 height 7
click at [280, 423] on div "Undo" at bounding box center [277, 506] width 43 height 17
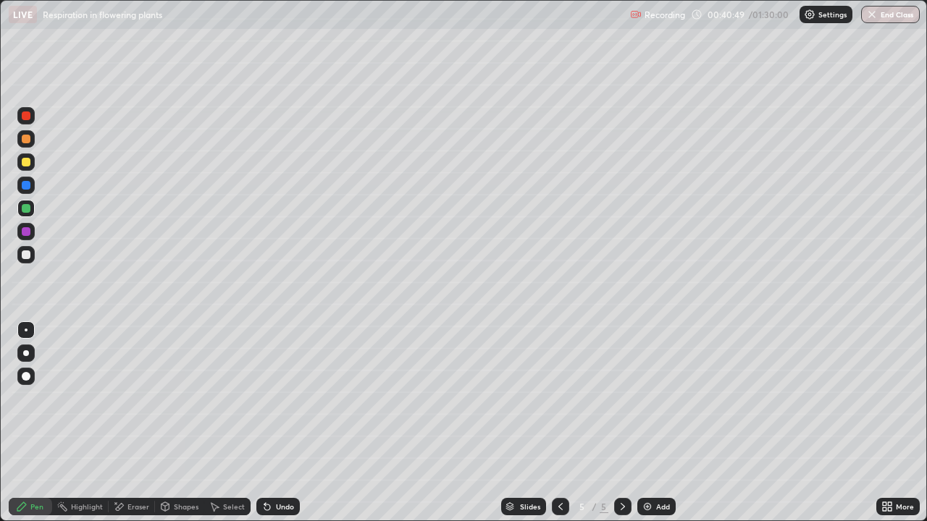
click at [390, 423] on div "Slides 5 / 5 Add" at bounding box center [588, 506] width 576 height 29
click at [27, 162] on div at bounding box center [26, 162] width 9 height 9
click at [27, 139] on div at bounding box center [26, 139] width 9 height 9
click at [27, 258] on div at bounding box center [26, 255] width 9 height 9
click at [889, 423] on icon at bounding box center [890, 510] width 4 height 4
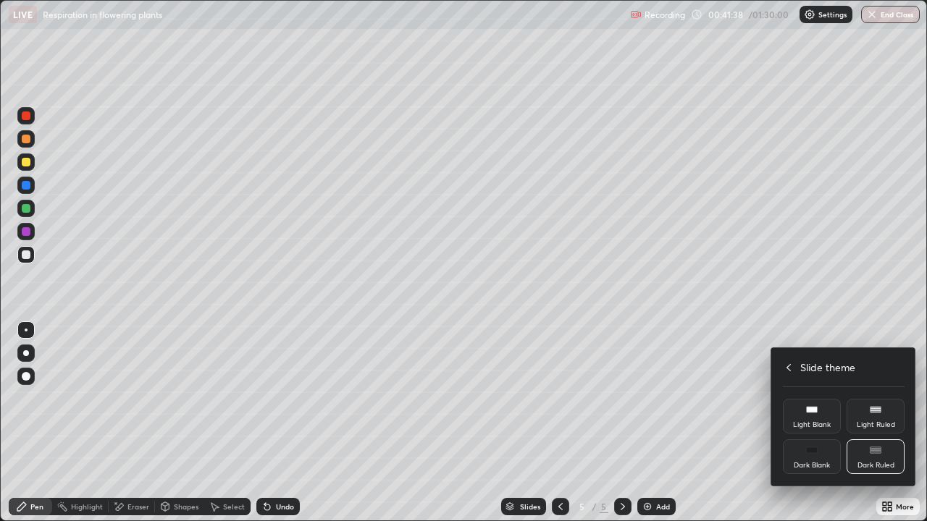
click at [790, 366] on icon at bounding box center [789, 368] width 12 height 12
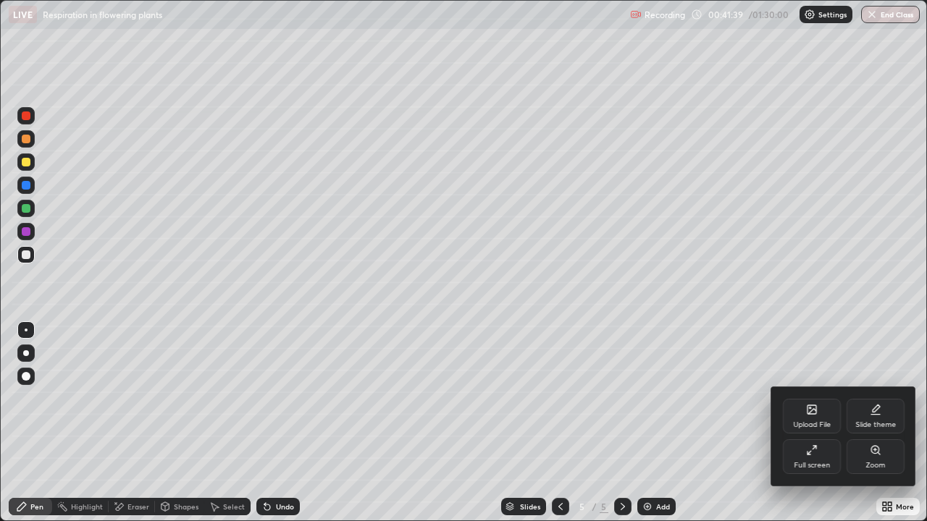
click at [813, 423] on icon at bounding box center [812, 451] width 12 height 12
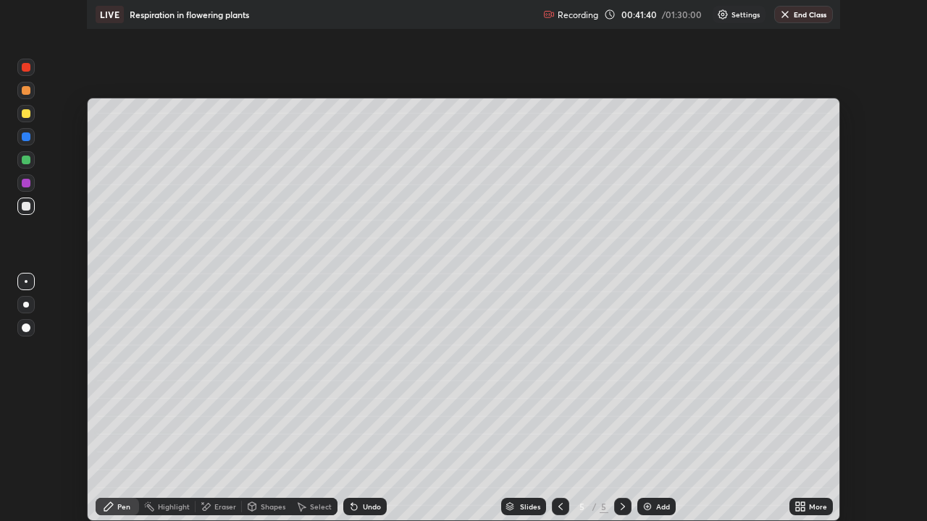
scroll to position [71990, 71486]
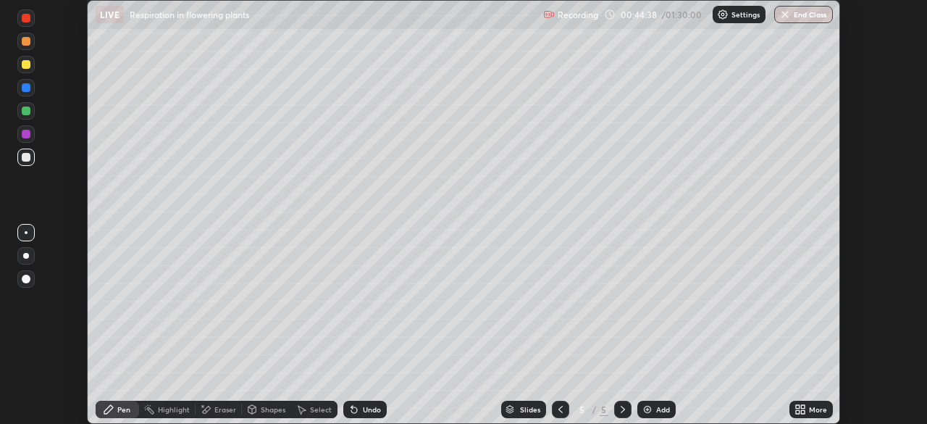
click at [814, 411] on div "More" at bounding box center [818, 409] width 18 height 7
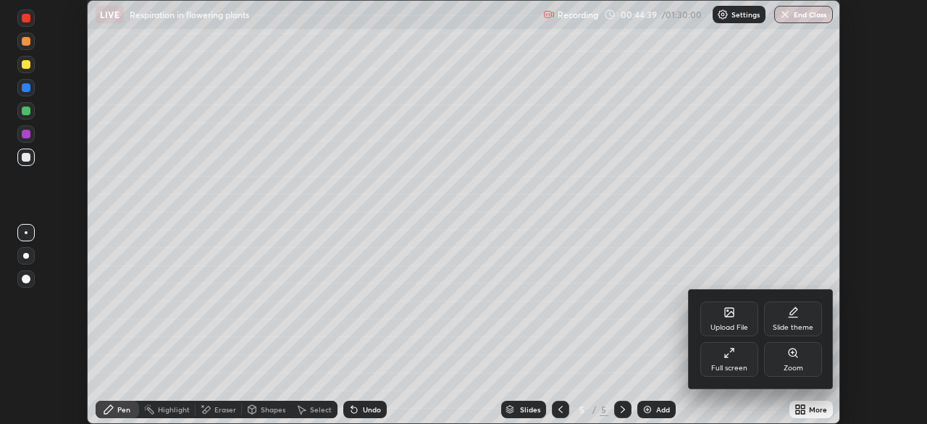
click at [737, 360] on div "Full screen" at bounding box center [729, 359] width 58 height 35
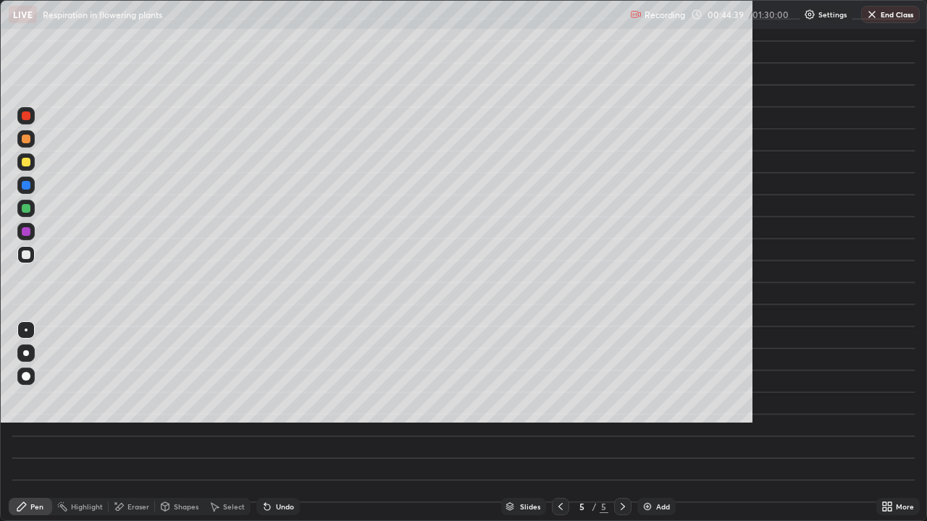
scroll to position [521, 927]
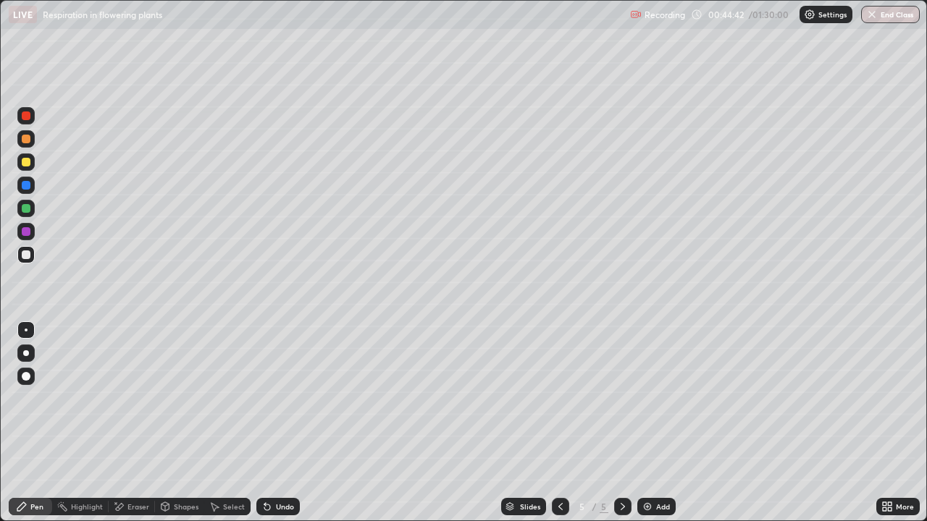
click at [28, 162] on div at bounding box center [26, 162] width 9 height 9
click at [20, 185] on div at bounding box center [25, 185] width 17 height 17
click at [25, 140] on div at bounding box center [26, 139] width 9 height 9
click at [27, 232] on div at bounding box center [26, 231] width 9 height 9
click at [123, 423] on icon at bounding box center [119, 507] width 12 height 12
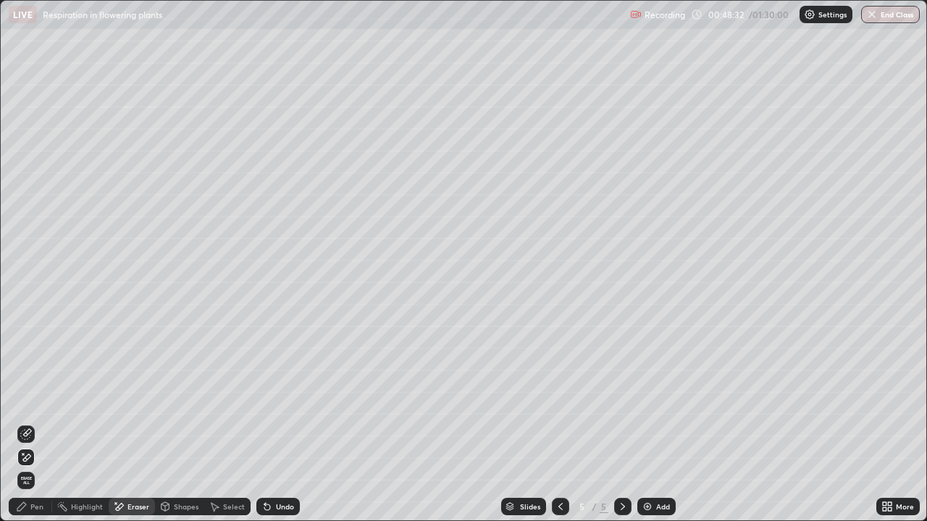
click at [32, 423] on div "Pen" at bounding box center [30, 506] width 43 height 17
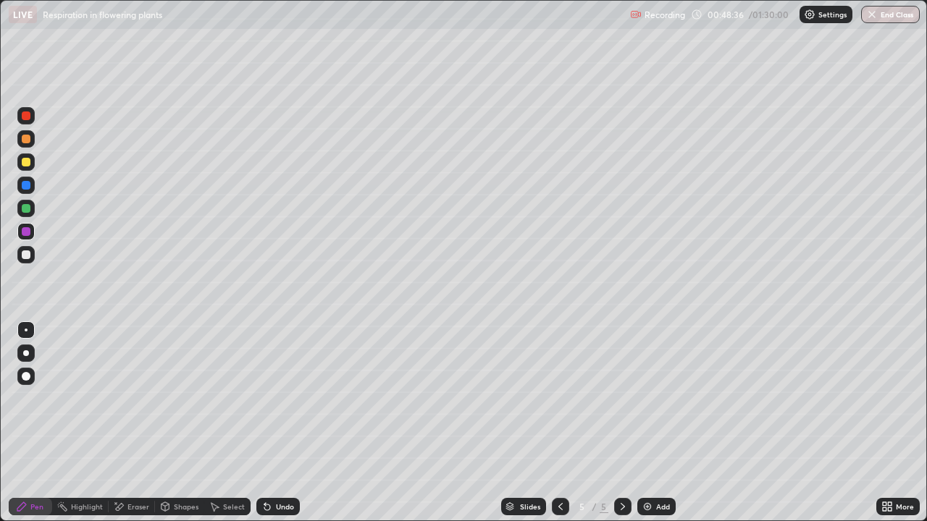
click at [276, 423] on div "Undo" at bounding box center [285, 506] width 18 height 7
click at [277, 423] on div "Undo" at bounding box center [285, 506] width 18 height 7
click at [273, 423] on div "Undo" at bounding box center [277, 506] width 43 height 17
click at [280, 423] on div "Undo" at bounding box center [285, 506] width 18 height 7
click at [277, 423] on div "Undo" at bounding box center [285, 506] width 18 height 7
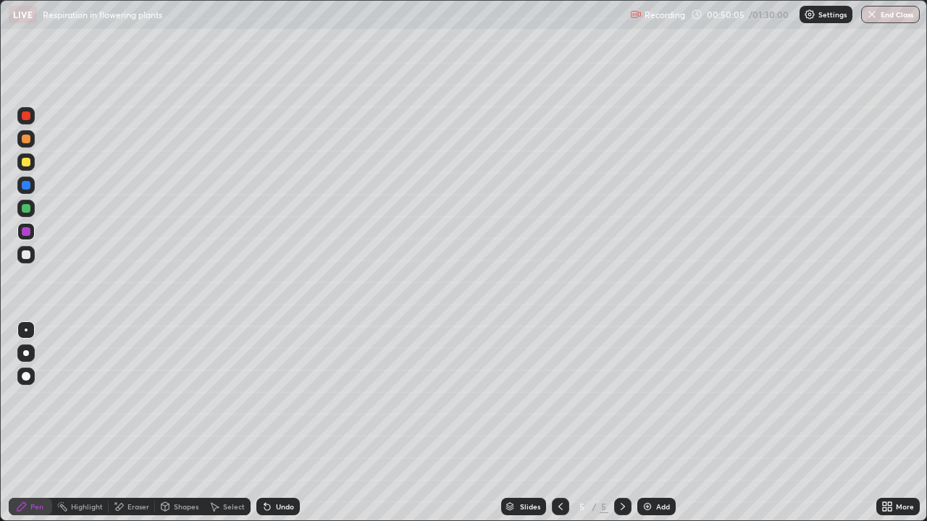
click at [27, 162] on div at bounding box center [26, 162] width 9 height 9
click at [25, 259] on div at bounding box center [26, 255] width 9 height 9
click at [277, 423] on div "Undo" at bounding box center [277, 506] width 43 height 17
click at [279, 423] on div "Undo" at bounding box center [277, 506] width 43 height 17
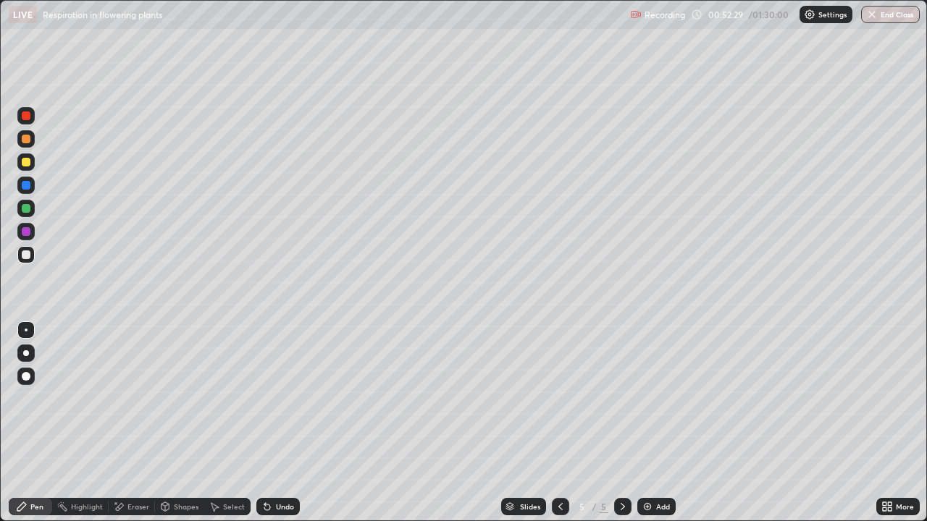
click at [284, 423] on div "Undo" at bounding box center [277, 506] width 43 height 17
click at [285, 423] on div "Undo" at bounding box center [277, 506] width 43 height 17
click at [286, 423] on div "Undo" at bounding box center [277, 506] width 43 height 17
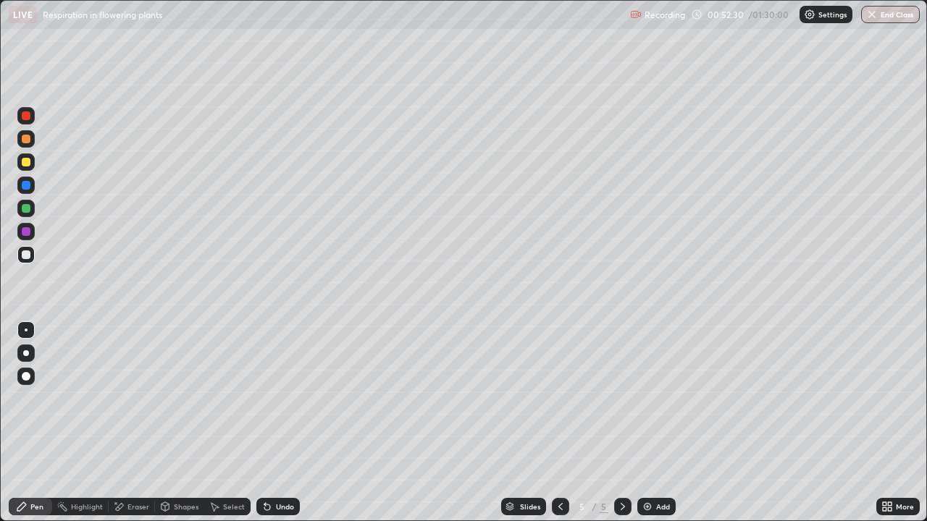
click at [283, 423] on div "Undo" at bounding box center [277, 506] width 43 height 17
click at [284, 423] on div "Undo" at bounding box center [277, 506] width 43 height 17
click at [286, 423] on div "Undo" at bounding box center [277, 506] width 43 height 17
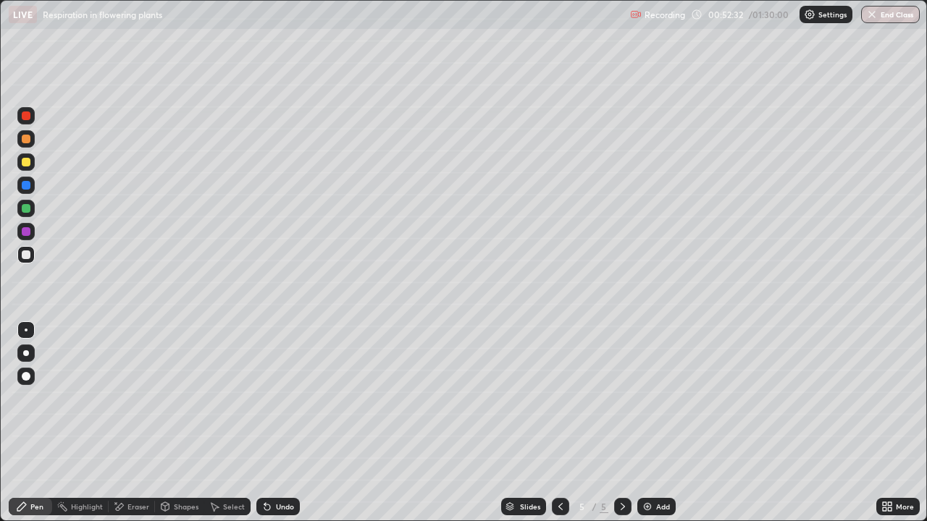
click at [286, 423] on div "Undo" at bounding box center [277, 506] width 43 height 17
click at [284, 423] on div "Undo" at bounding box center [277, 506] width 43 height 17
click at [286, 423] on div "Undo" at bounding box center [277, 506] width 43 height 17
click at [284, 423] on div "Undo" at bounding box center [277, 506] width 43 height 17
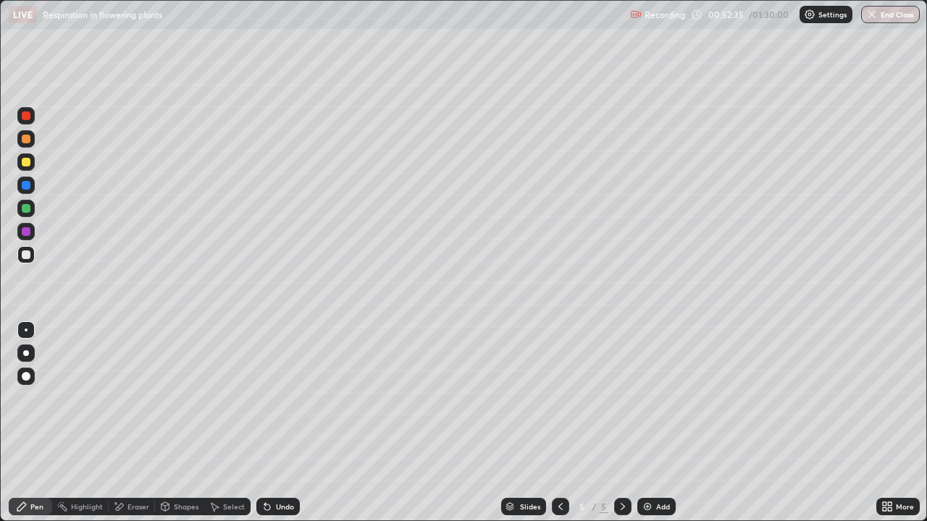
click at [272, 423] on div "Undo" at bounding box center [277, 506] width 43 height 17
click at [268, 423] on div "Undo" at bounding box center [277, 506] width 43 height 17
click at [28, 166] on div at bounding box center [26, 162] width 9 height 9
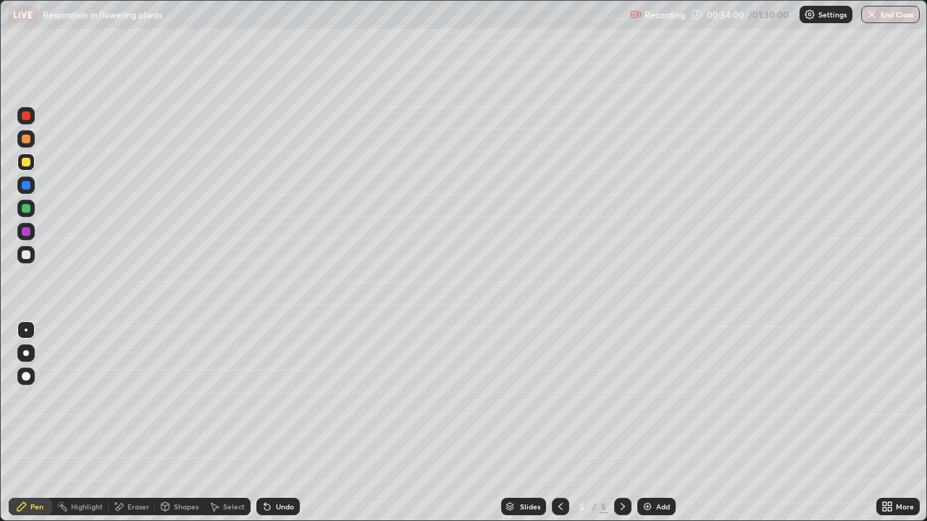
click at [28, 253] on div at bounding box center [26, 255] width 9 height 9
click at [25, 140] on div at bounding box center [26, 139] width 9 height 9
click at [283, 423] on div "Undo" at bounding box center [277, 506] width 43 height 17
click at [22, 165] on div at bounding box center [26, 162] width 9 height 9
click at [25, 185] on div at bounding box center [26, 185] width 9 height 9
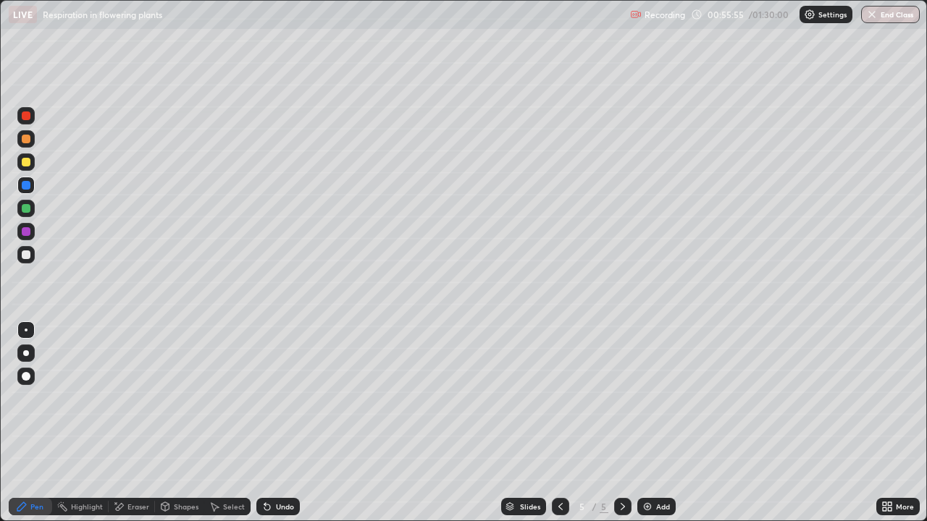
click at [21, 116] on div at bounding box center [25, 115] width 17 height 17
click at [278, 423] on div "Undo" at bounding box center [285, 506] width 18 height 7
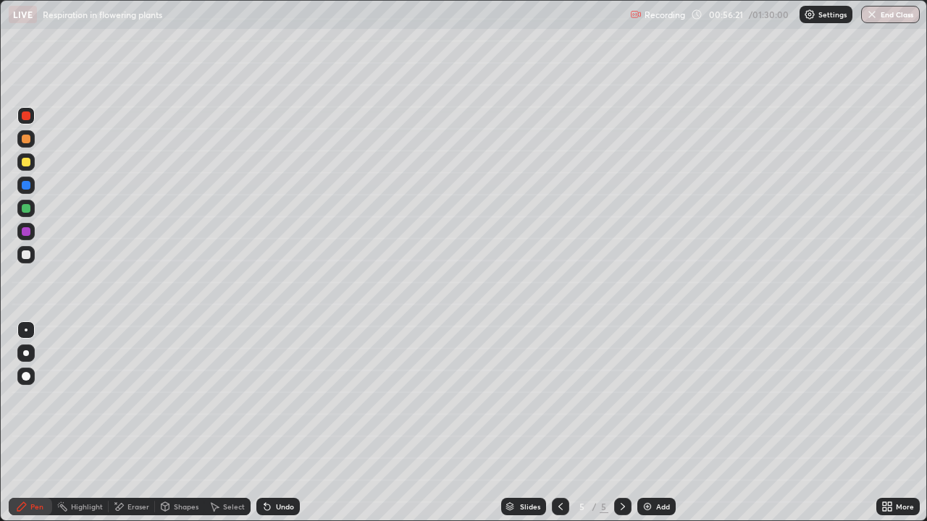
click at [279, 423] on div "Undo" at bounding box center [285, 506] width 18 height 7
click at [280, 423] on div "Undo" at bounding box center [285, 506] width 18 height 7
click at [281, 423] on div "Undo" at bounding box center [277, 506] width 43 height 17
click at [25, 253] on div at bounding box center [26, 255] width 9 height 9
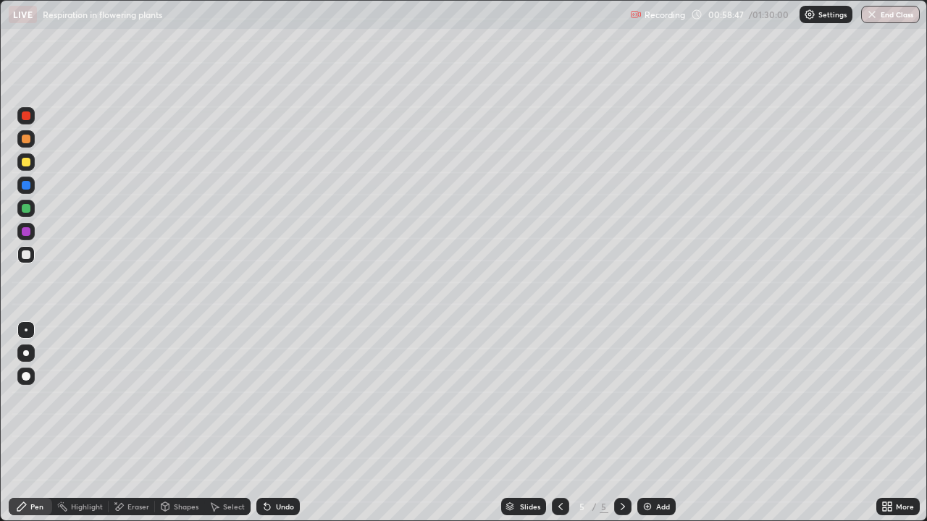
click at [26, 138] on div at bounding box center [26, 139] width 9 height 9
click at [272, 423] on div "Undo" at bounding box center [277, 506] width 43 height 17
click at [285, 423] on div "Undo" at bounding box center [285, 506] width 18 height 7
click at [287, 423] on div "Undo" at bounding box center [285, 506] width 18 height 7
click at [279, 423] on div "Undo" at bounding box center [285, 506] width 18 height 7
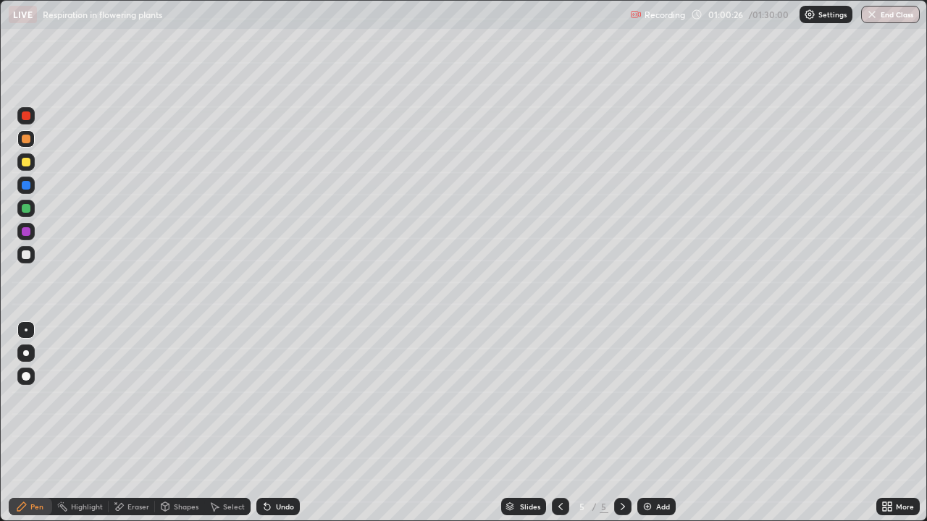
click at [280, 423] on div "Undo" at bounding box center [285, 506] width 18 height 7
click at [273, 423] on div "Undo" at bounding box center [277, 506] width 43 height 17
click at [279, 423] on div "Undo" at bounding box center [285, 506] width 18 height 7
click at [26, 234] on div at bounding box center [26, 231] width 9 height 9
click at [273, 423] on div "Undo" at bounding box center [277, 506] width 43 height 17
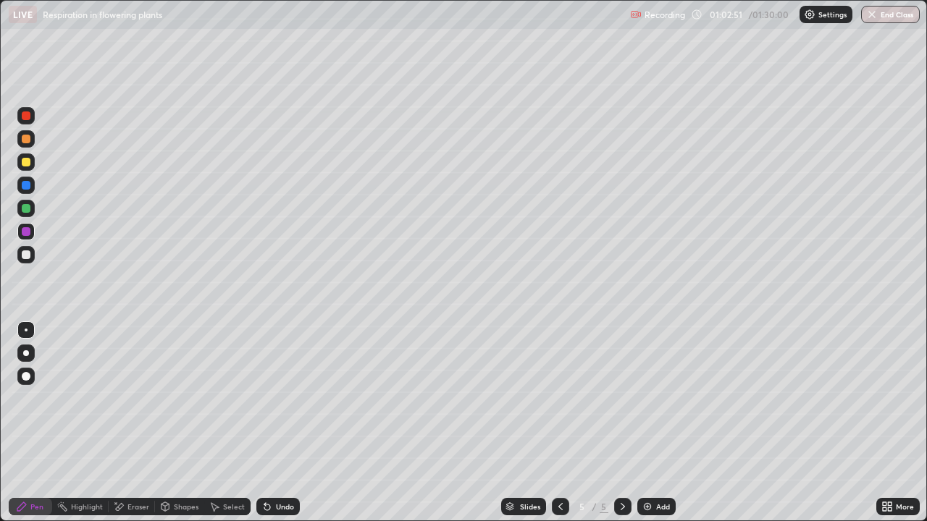
click at [25, 138] on div at bounding box center [26, 139] width 9 height 9
click at [271, 423] on div "Undo" at bounding box center [277, 506] width 43 height 17
click at [276, 423] on div "Undo" at bounding box center [285, 506] width 18 height 7
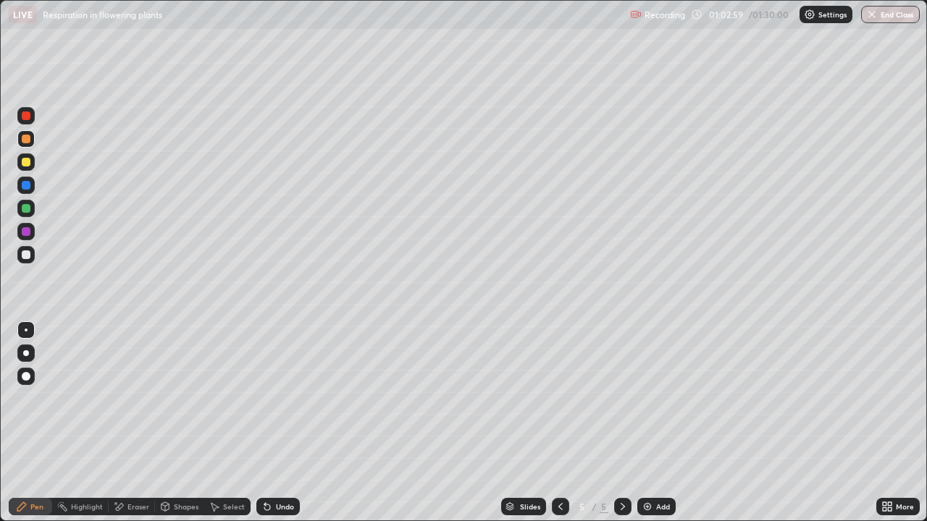
click at [276, 423] on div "Undo" at bounding box center [285, 506] width 18 height 7
click at [24, 232] on div at bounding box center [26, 231] width 9 height 9
click at [123, 423] on icon at bounding box center [119, 507] width 12 height 12
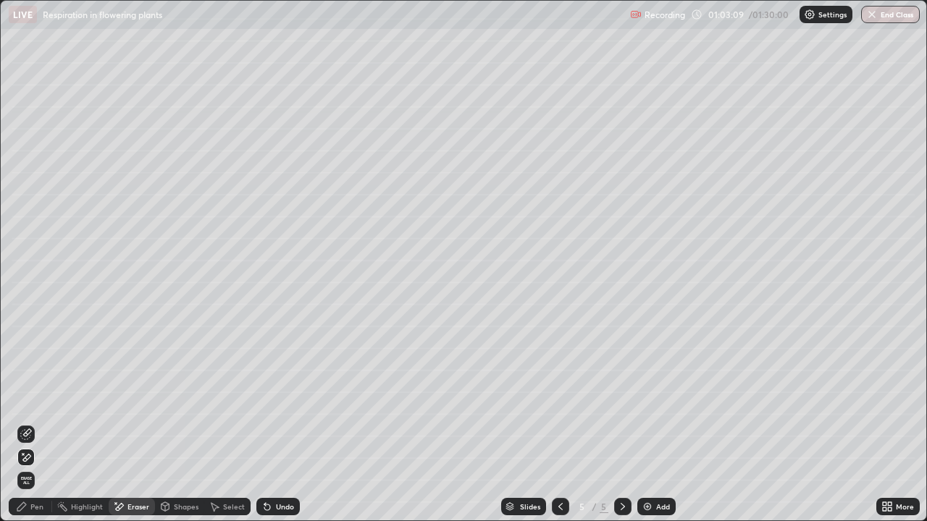
click at [28, 423] on div "Pen" at bounding box center [30, 506] width 43 height 17
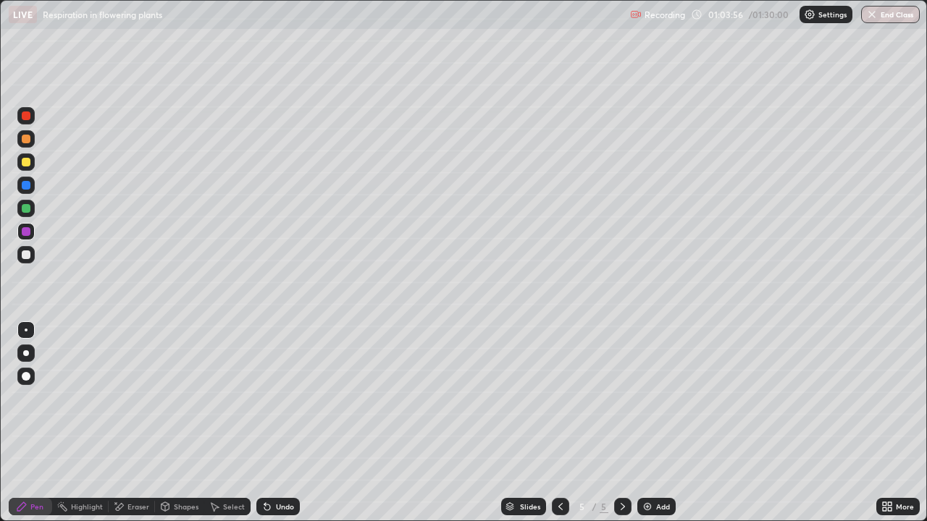
click at [32, 132] on div at bounding box center [25, 138] width 17 height 17
click at [662, 423] on div "Add" at bounding box center [663, 506] width 14 height 7
click at [552, 423] on div at bounding box center [560, 506] width 17 height 17
click at [620, 423] on icon at bounding box center [623, 507] width 12 height 12
click at [27, 255] on div at bounding box center [26, 255] width 9 height 9
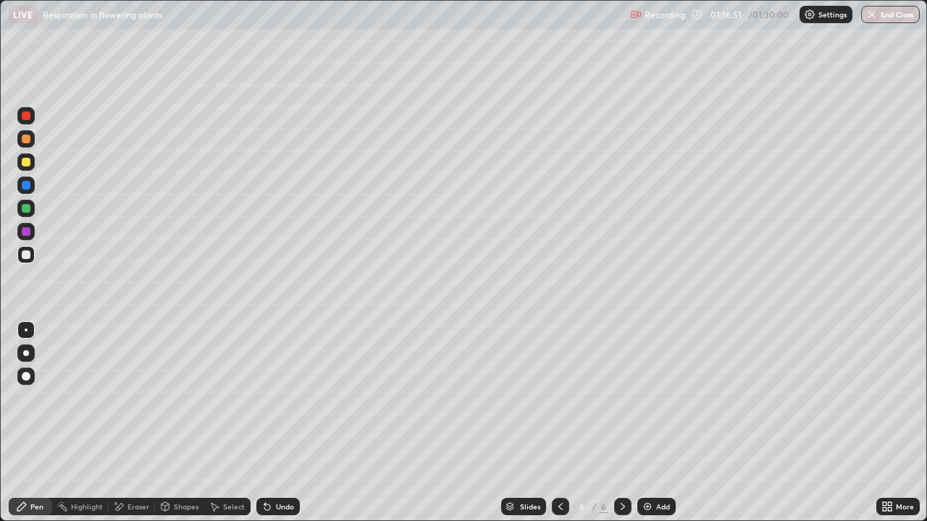
click at [277, 423] on div "Undo" at bounding box center [285, 506] width 18 height 7
click at [279, 423] on div "Undo" at bounding box center [285, 506] width 18 height 7
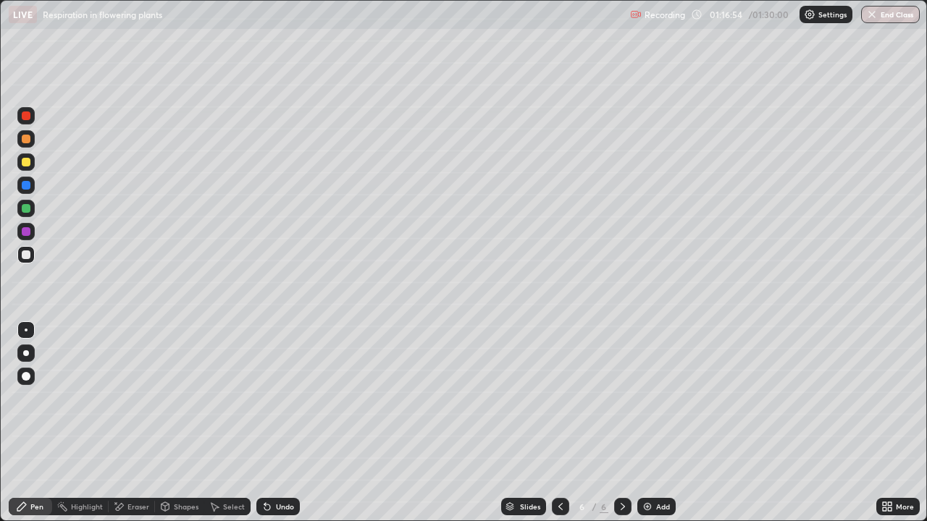
click at [277, 423] on div "Undo" at bounding box center [277, 506] width 43 height 17
click at [280, 423] on div "Undo" at bounding box center [285, 506] width 18 height 7
click at [559, 423] on icon at bounding box center [561, 507] width 12 height 12
click at [621, 423] on icon at bounding box center [623, 507] width 12 height 12
click at [269, 423] on icon at bounding box center [267, 507] width 12 height 12
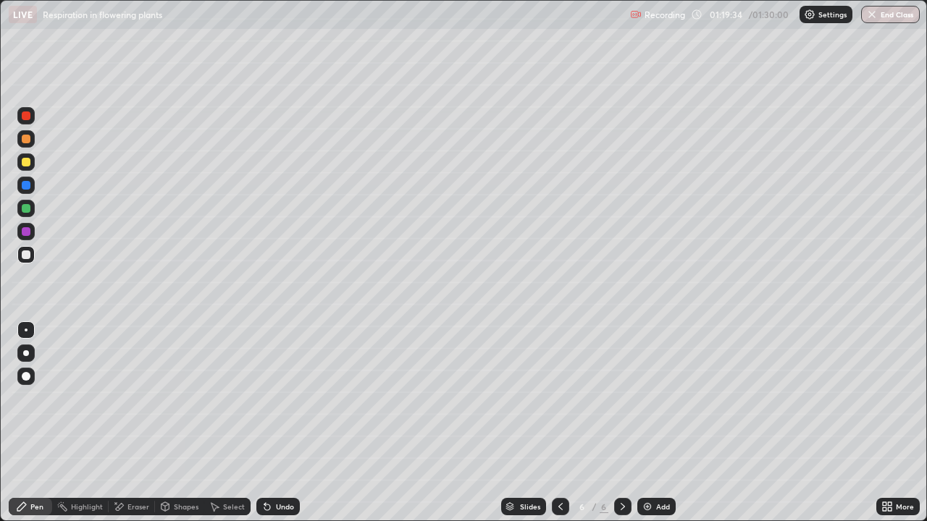
click at [27, 162] on div at bounding box center [26, 162] width 9 height 9
click at [125, 423] on div "Eraser" at bounding box center [132, 506] width 46 height 17
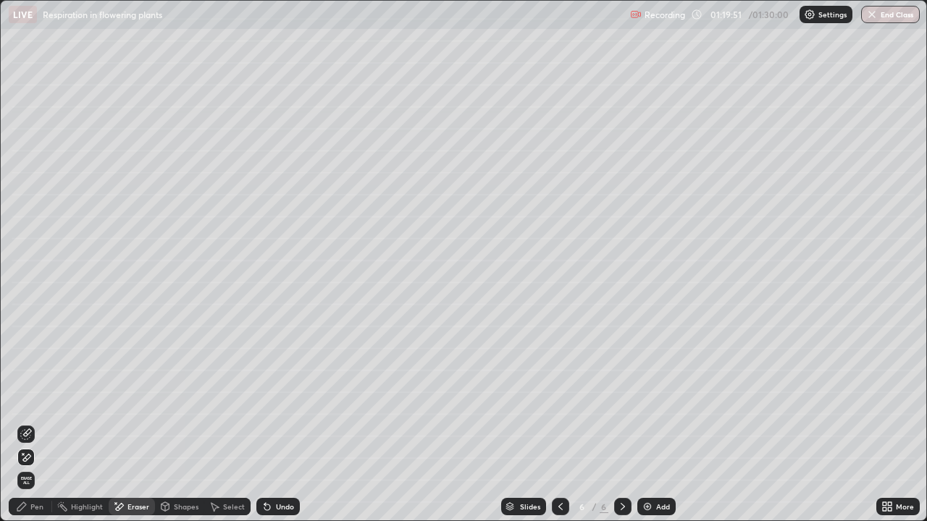
click at [20, 423] on div "Pen" at bounding box center [30, 506] width 43 height 17
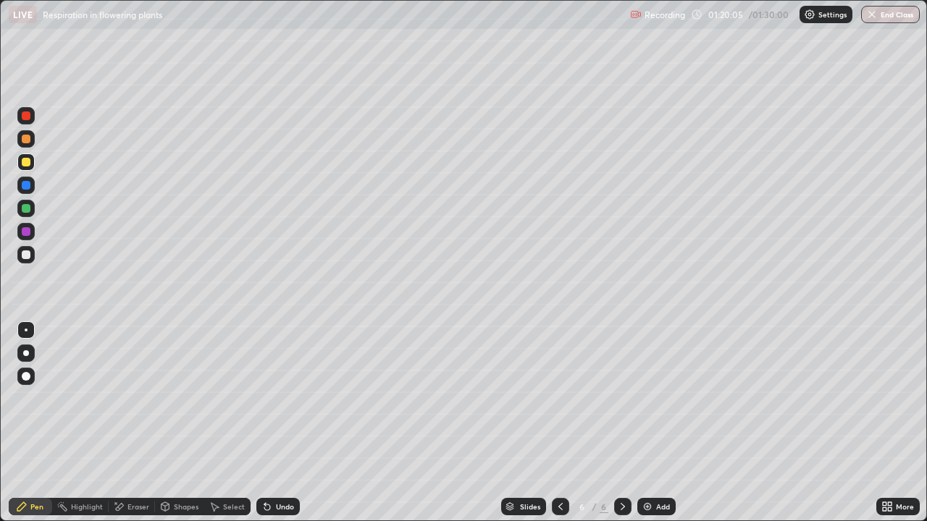
click at [277, 423] on div "Undo" at bounding box center [277, 506] width 43 height 17
click at [285, 423] on div "Undo" at bounding box center [285, 506] width 18 height 7
click at [560, 423] on icon at bounding box center [561, 507] width 12 height 12
click at [615, 423] on div at bounding box center [622, 506] width 17 height 17
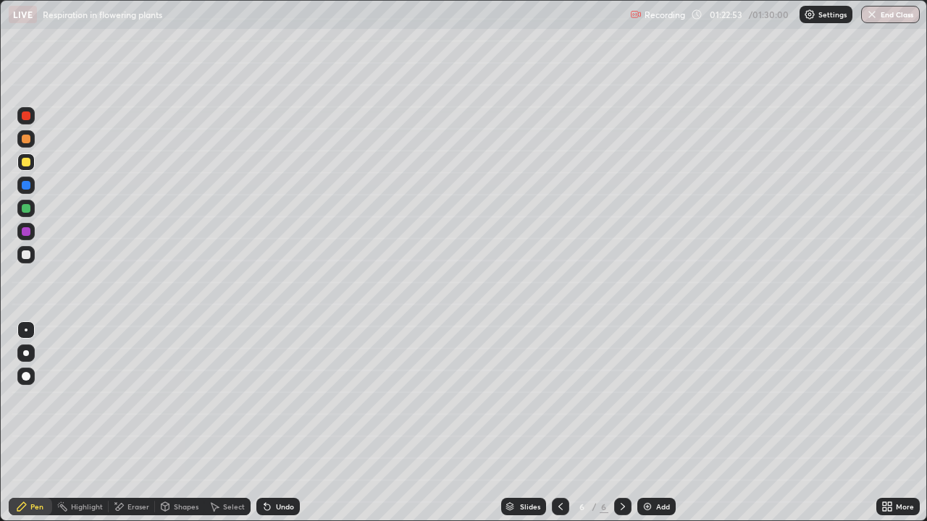
click at [894, 17] on button "End Class" at bounding box center [890, 14] width 59 height 17
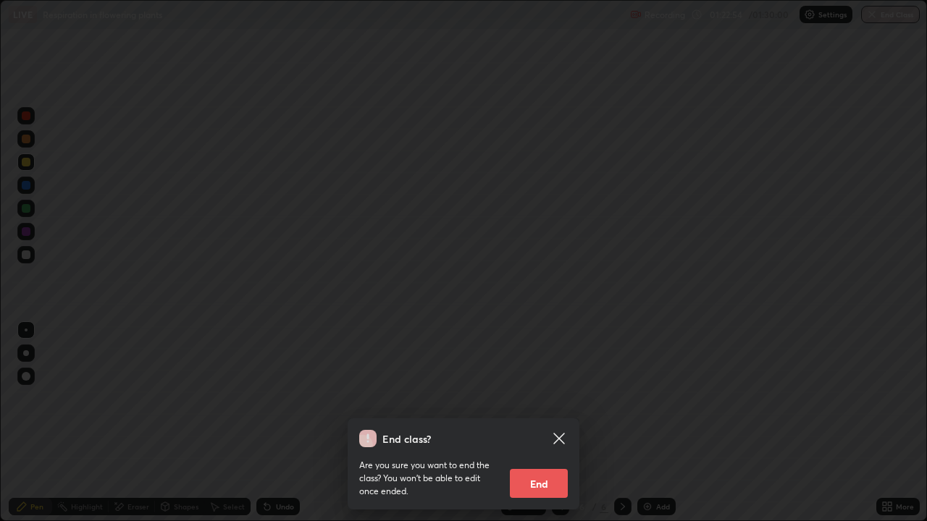
click at [554, 423] on button "End" at bounding box center [539, 483] width 58 height 29
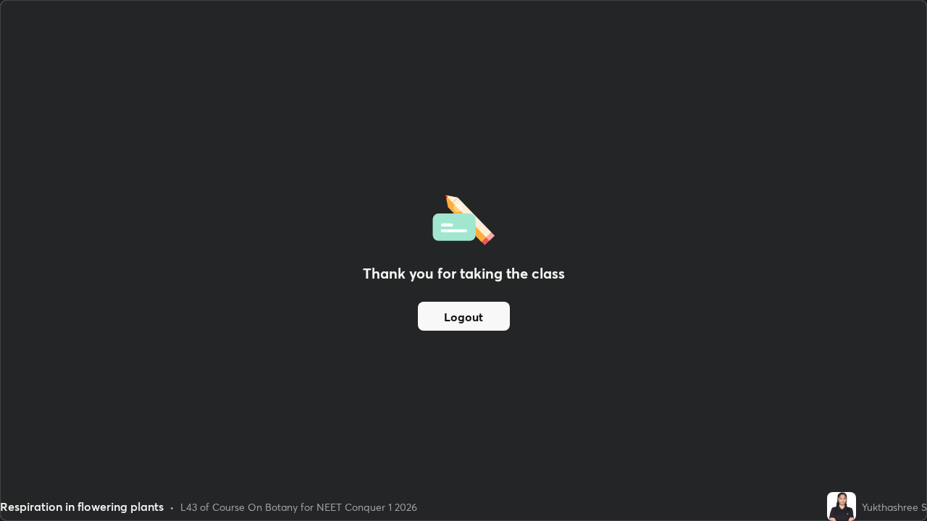
click at [484, 314] on button "Logout" at bounding box center [464, 316] width 92 height 29
